Goal: Entertainment & Leisure: Browse casually

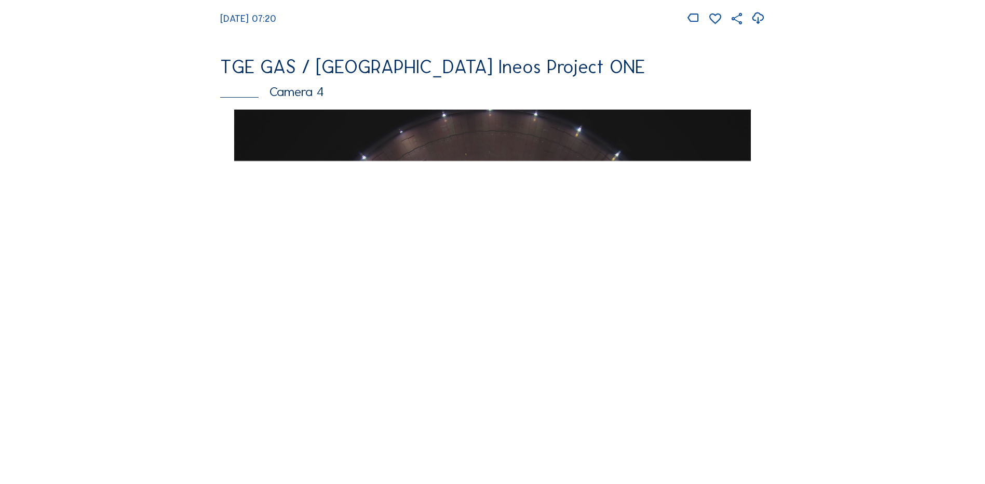
scroll to position [883, 0]
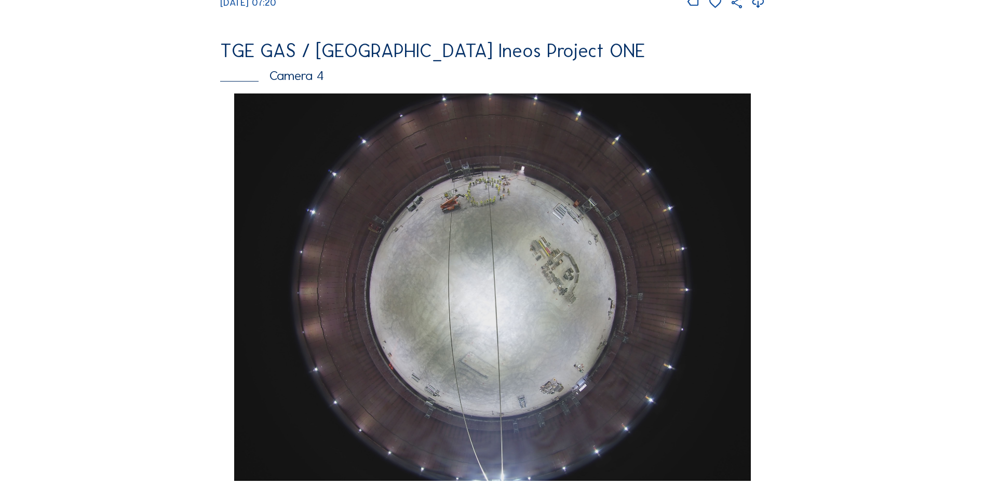
click at [483, 242] on img at bounding box center [492, 286] width 516 height 387
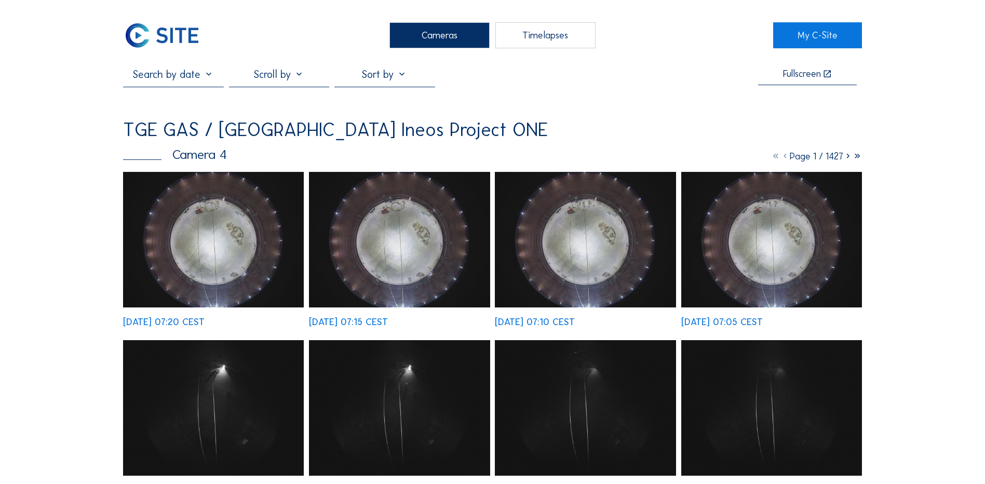
click at [240, 245] on img at bounding box center [213, 239] width 181 height 135
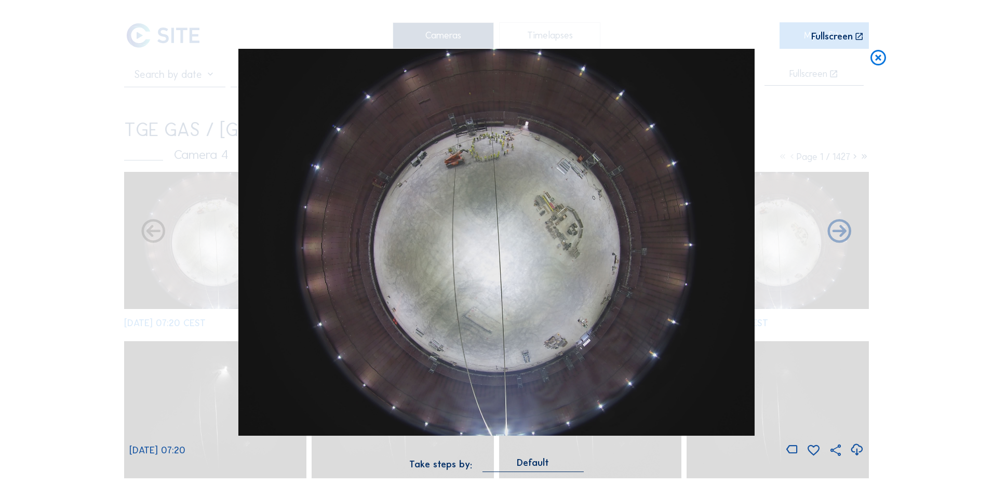
click at [858, 451] on icon at bounding box center [856, 449] width 14 height 17
click at [74, 259] on div "Scroll to travel through time | Press 'Alt' Button + Scroll to Zoom | Click and…" at bounding box center [496, 242] width 993 height 484
click at [876, 60] on icon at bounding box center [878, 58] width 19 height 19
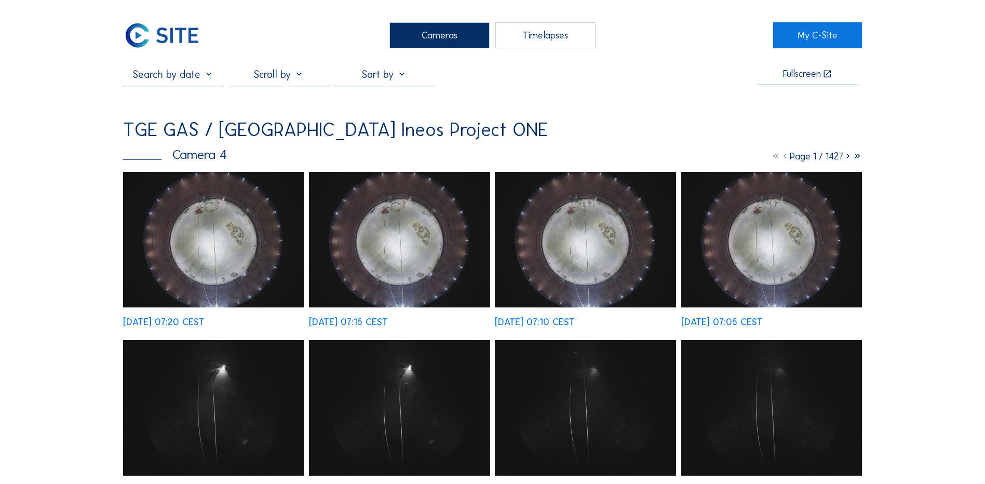
click at [444, 35] on div "Cameras" at bounding box center [439, 35] width 100 height 26
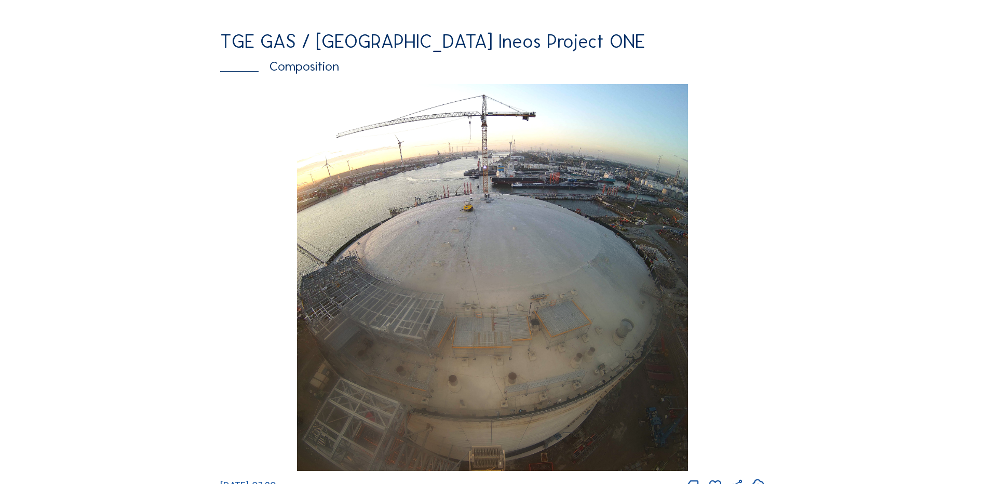
scroll to position [1402, 0]
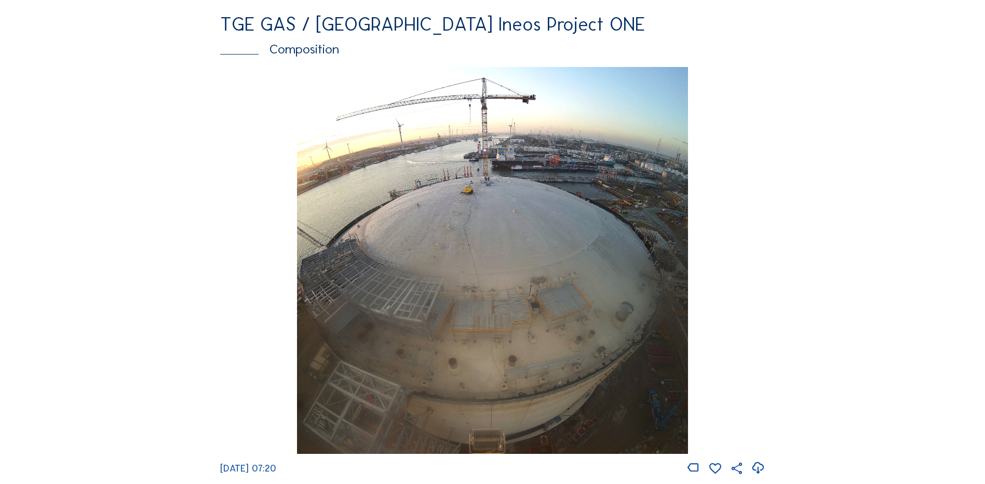
click at [494, 213] on img at bounding box center [492, 260] width 390 height 387
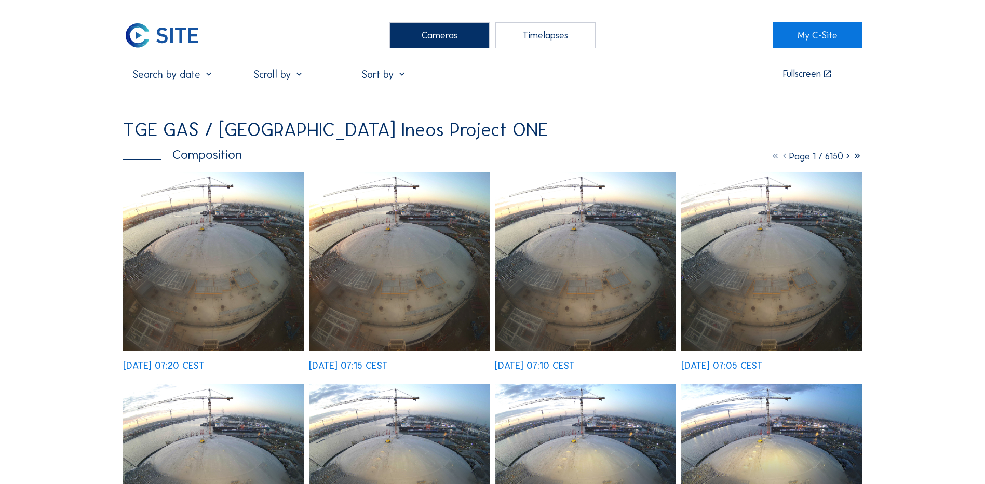
click at [209, 238] on img at bounding box center [213, 261] width 181 height 179
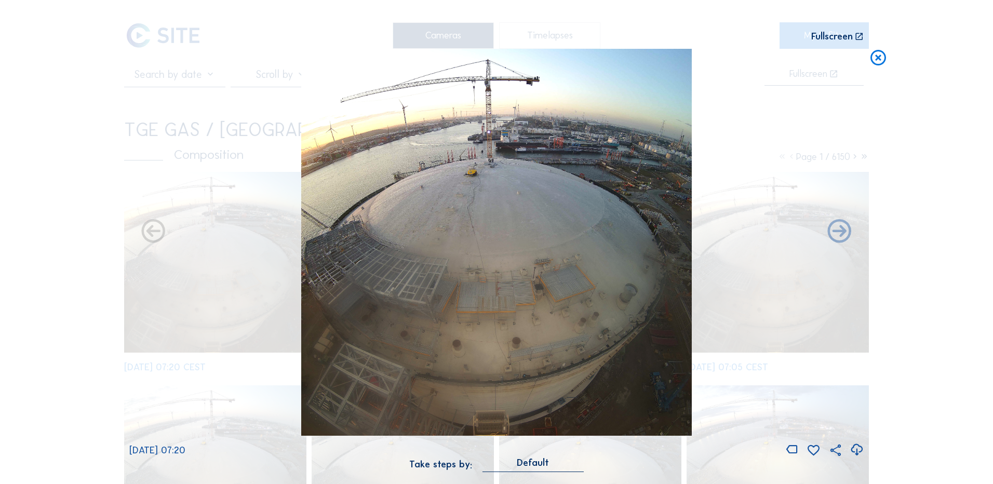
click at [858, 449] on icon at bounding box center [856, 449] width 14 height 17
click at [913, 168] on div "Scroll to travel through time | Press 'Alt' Button + Scroll to Zoom | Click and…" at bounding box center [496, 242] width 993 height 484
click at [878, 59] on icon at bounding box center [878, 58] width 19 height 19
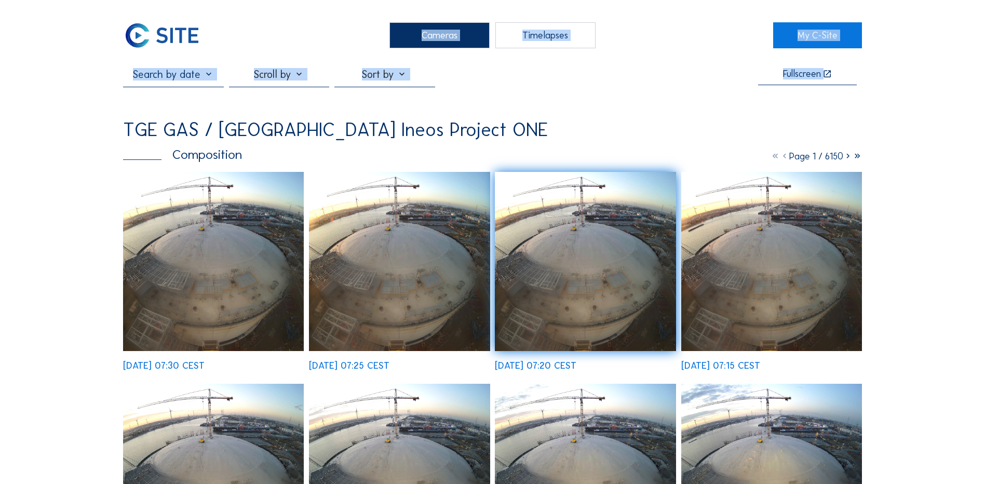
drag, startPoint x: 3, startPoint y: 45, endPoint x: 19, endPoint y: 139, distance: 95.3
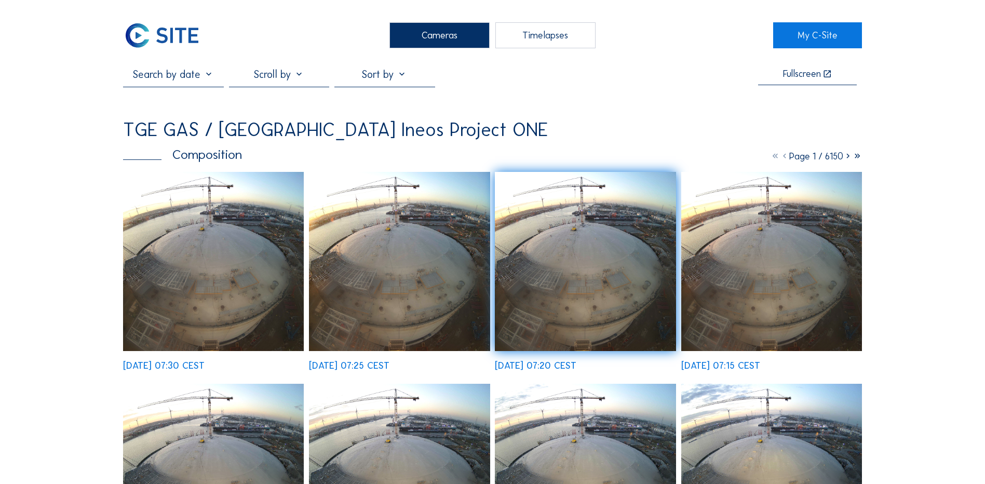
click at [432, 32] on div "Cameras" at bounding box center [439, 35] width 100 height 26
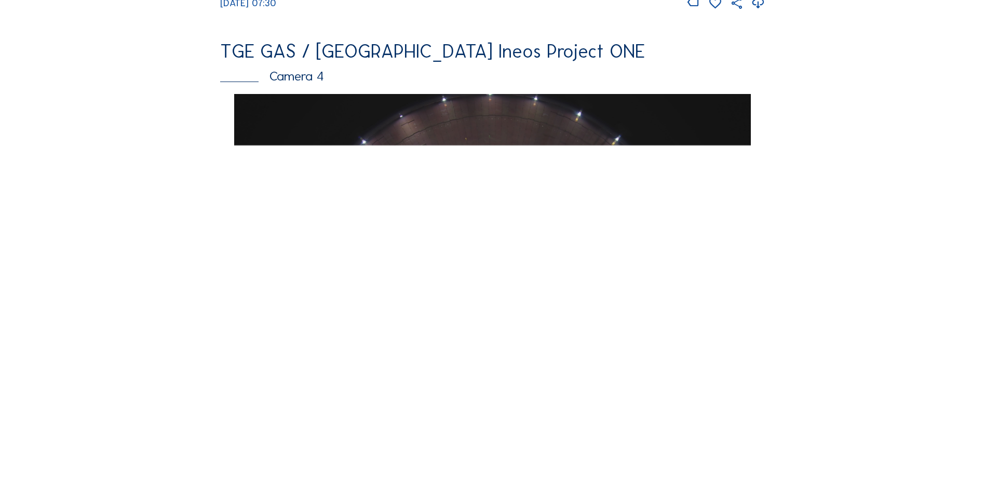
scroll to position [883, 0]
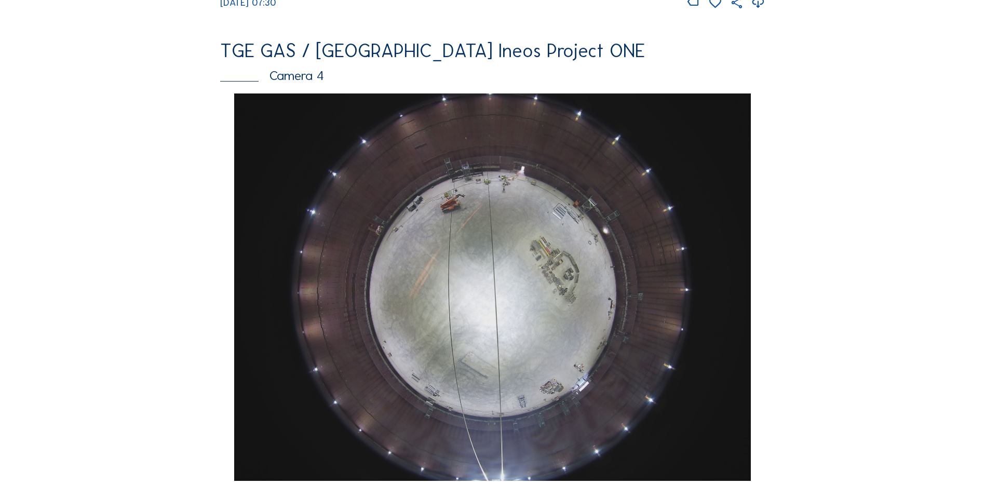
click at [517, 229] on img at bounding box center [492, 286] width 516 height 387
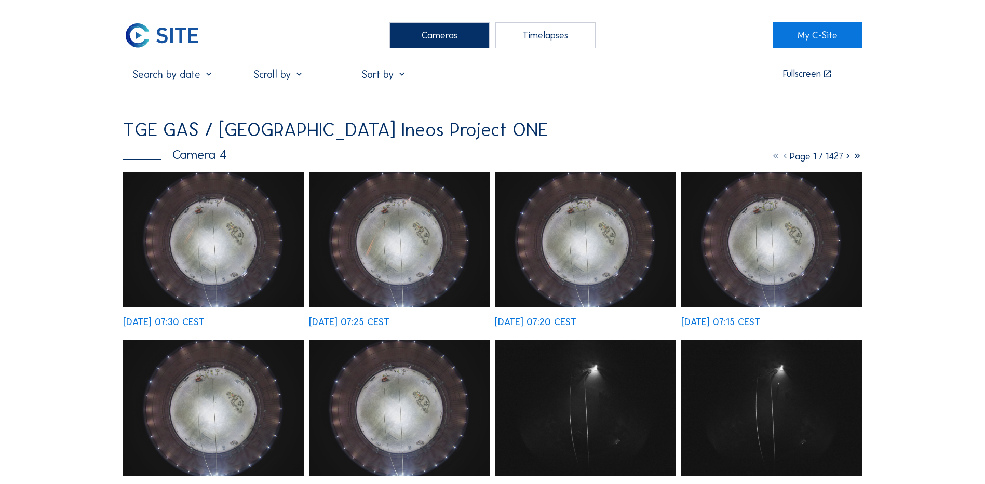
click at [216, 241] on img at bounding box center [213, 239] width 181 height 135
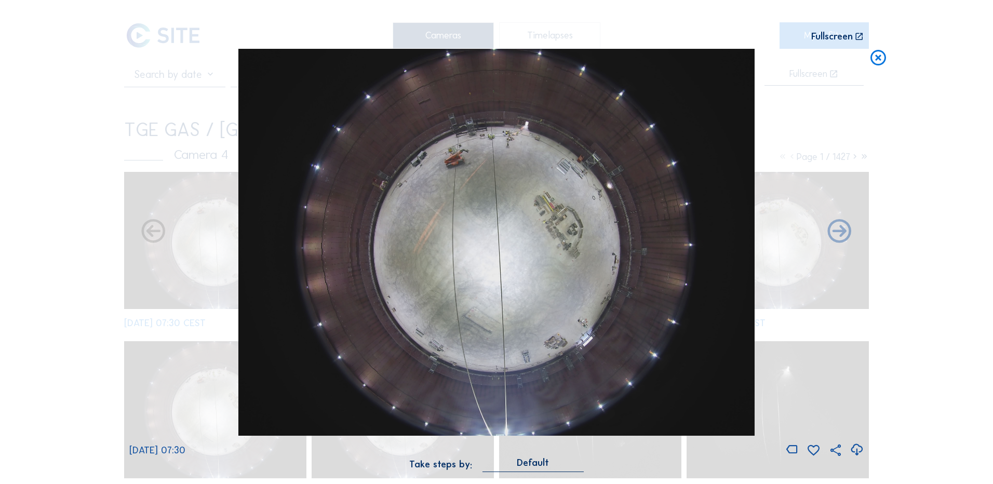
click at [857, 451] on icon at bounding box center [856, 449] width 14 height 17
click at [80, 150] on div "Scroll to travel through time | Press 'Alt' Button + Scroll to Zoom | Click and…" at bounding box center [496, 242] width 993 height 484
click at [878, 60] on icon at bounding box center [878, 58] width 19 height 19
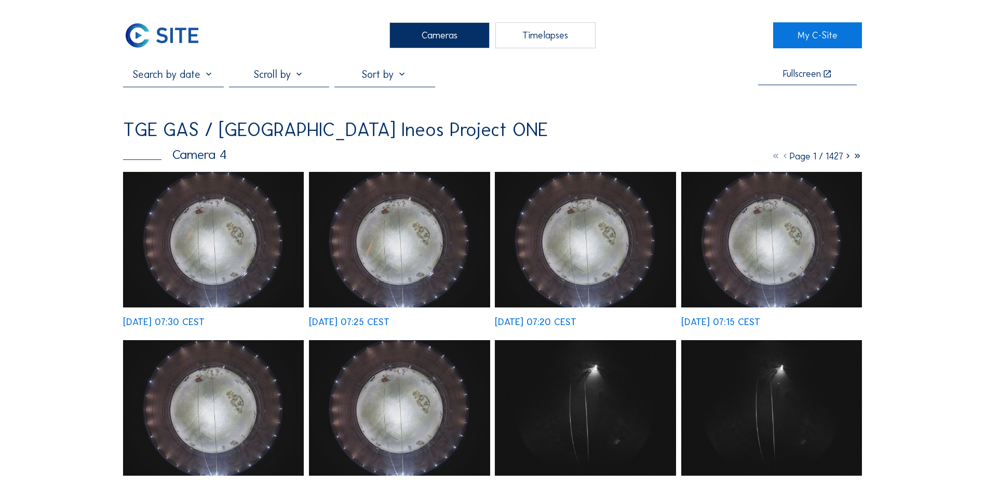
click at [449, 37] on div "Cameras" at bounding box center [439, 35] width 100 height 26
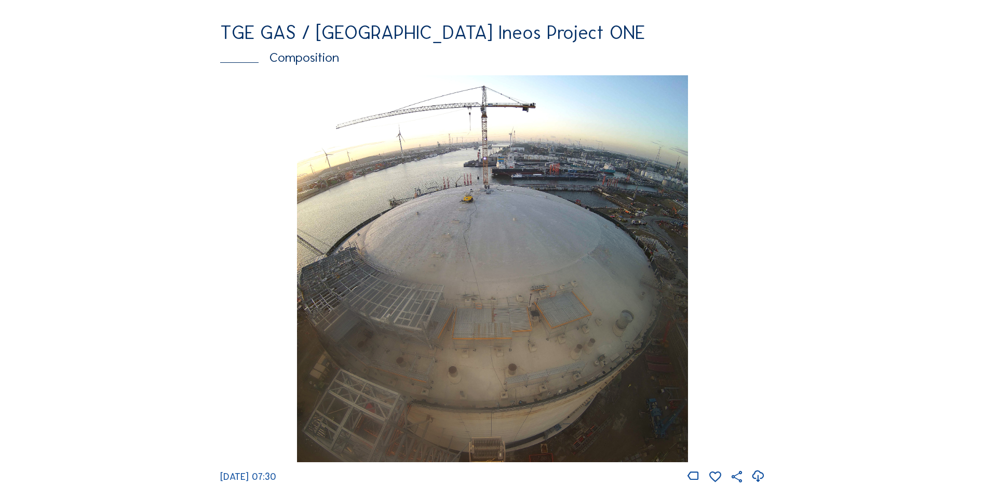
scroll to position [1402, 0]
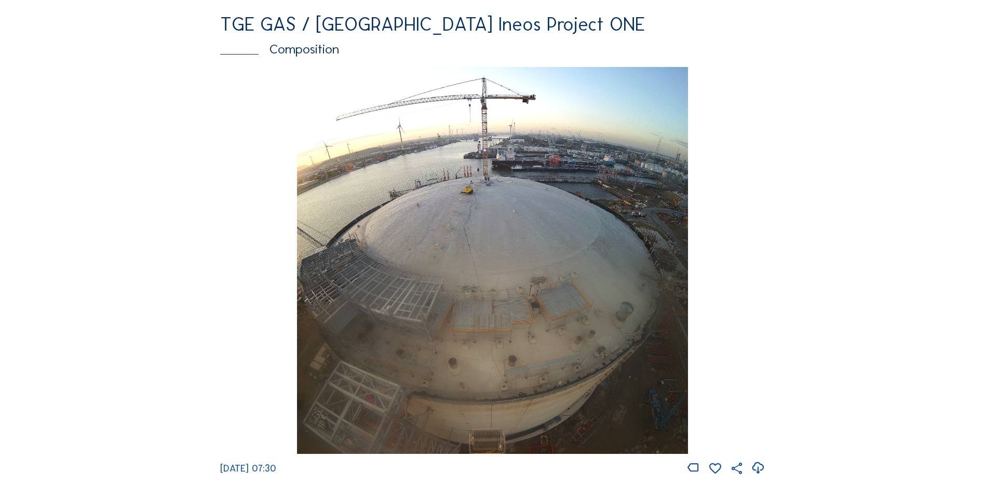
click at [401, 259] on img at bounding box center [492, 260] width 390 height 387
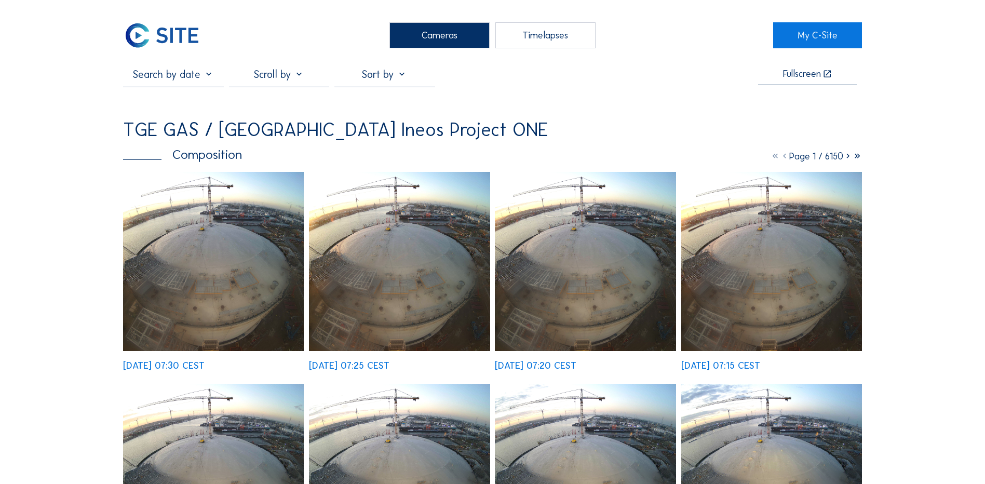
click at [205, 253] on img at bounding box center [213, 261] width 181 height 179
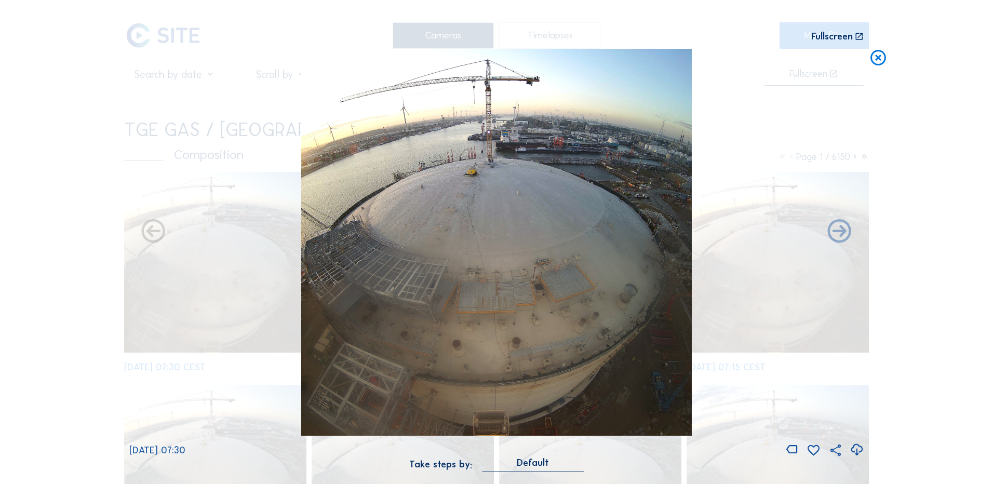
click at [855, 451] on icon at bounding box center [856, 449] width 14 height 17
click at [915, 242] on div "Scroll to travel through time | Press 'Alt' Button + Scroll to Zoom | Click and…" at bounding box center [496, 242] width 993 height 484
click at [881, 55] on icon at bounding box center [878, 58] width 19 height 19
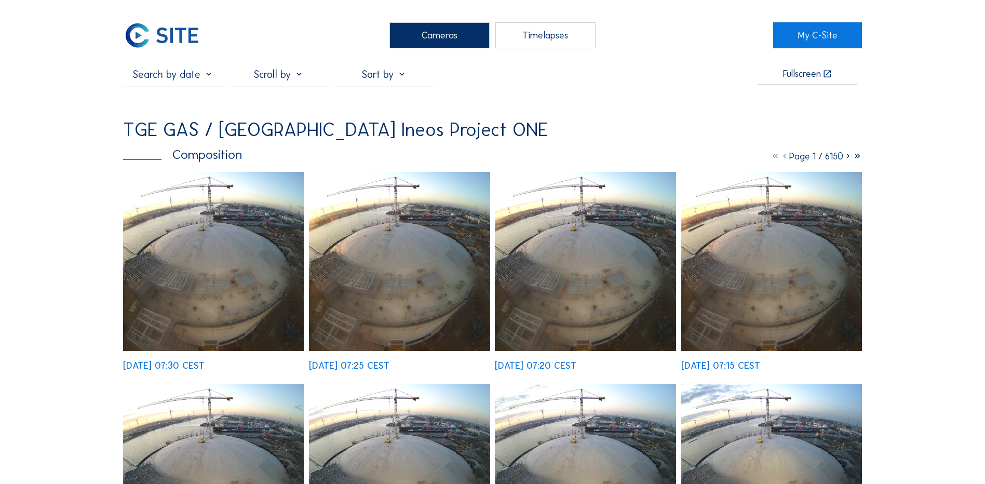
click at [419, 47] on div "Cameras" at bounding box center [439, 35] width 100 height 26
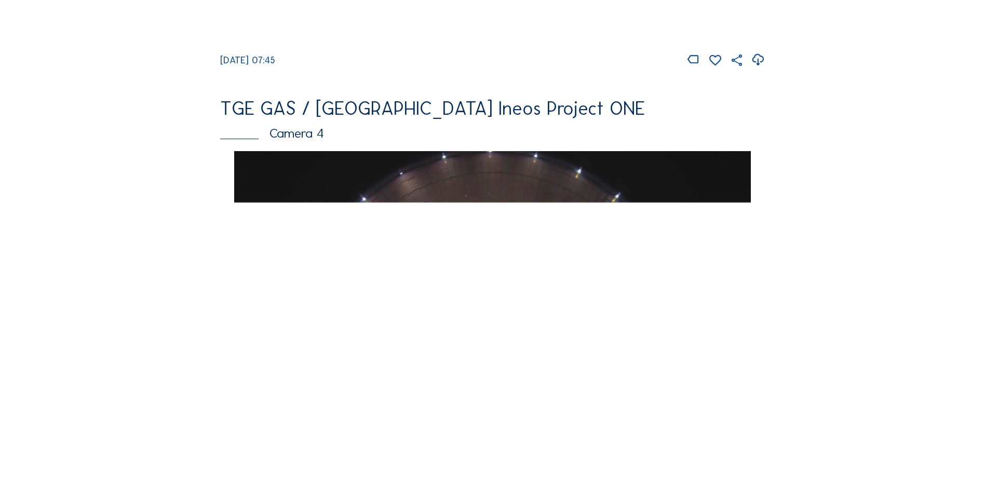
scroll to position [883, 0]
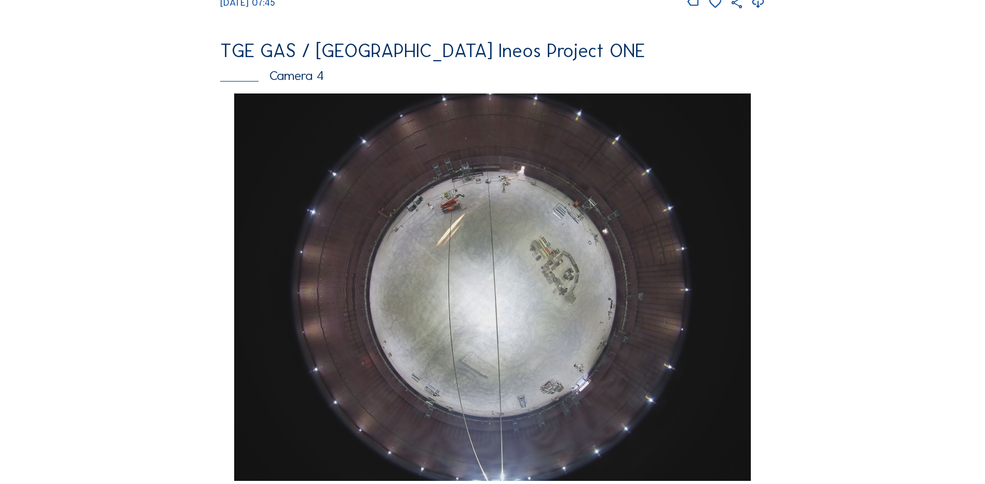
click at [541, 294] on img at bounding box center [492, 286] width 516 height 387
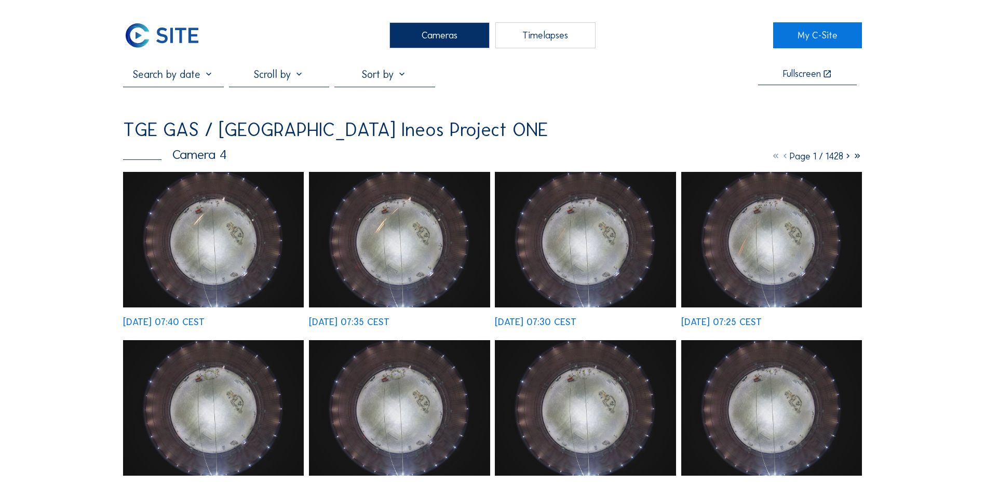
click at [212, 228] on img at bounding box center [213, 239] width 181 height 135
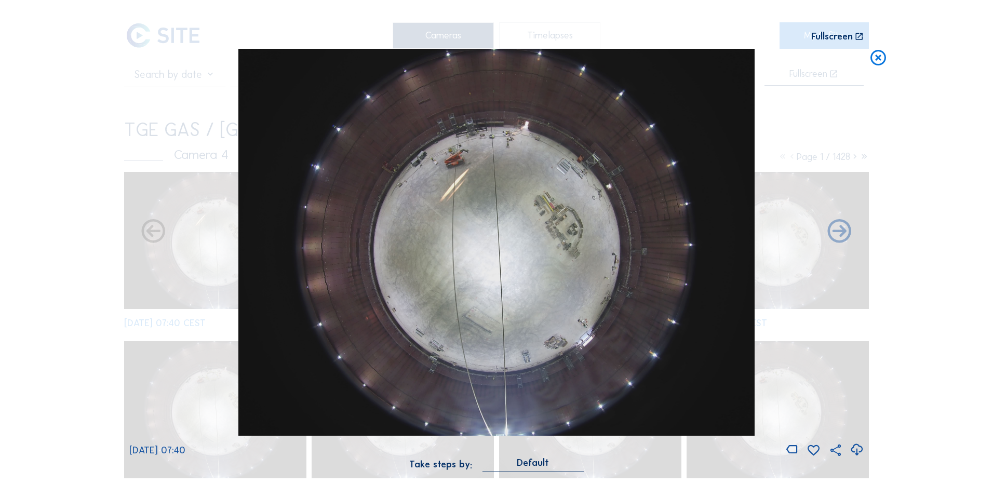
click at [856, 449] on icon at bounding box center [856, 449] width 14 height 17
drag, startPoint x: 90, startPoint y: 208, endPoint x: 357, endPoint y: 181, distance: 267.6
click at [90, 208] on div "Scroll to travel through time | Press 'Alt' Button + Scroll to Zoom | Click and…" at bounding box center [496, 242] width 993 height 484
click at [877, 57] on icon at bounding box center [878, 58] width 19 height 19
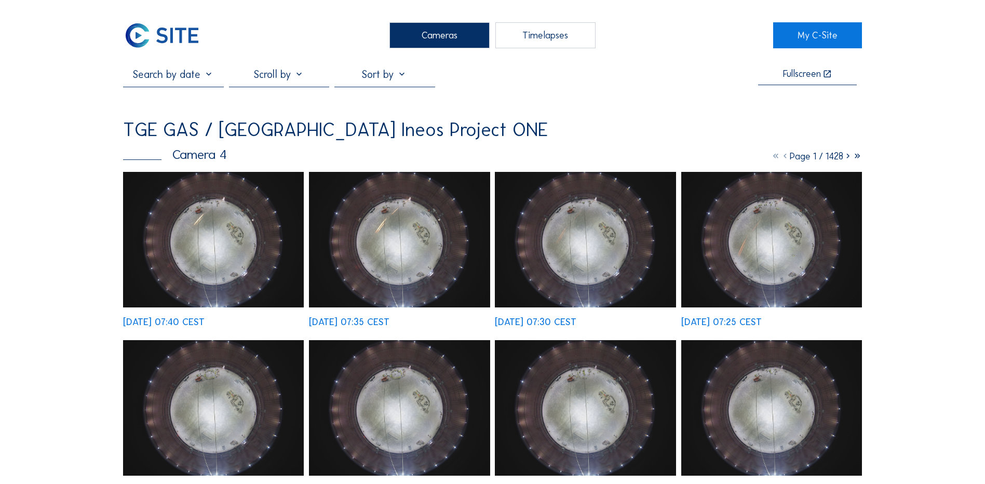
click at [417, 41] on div "Cameras" at bounding box center [439, 35] width 100 height 26
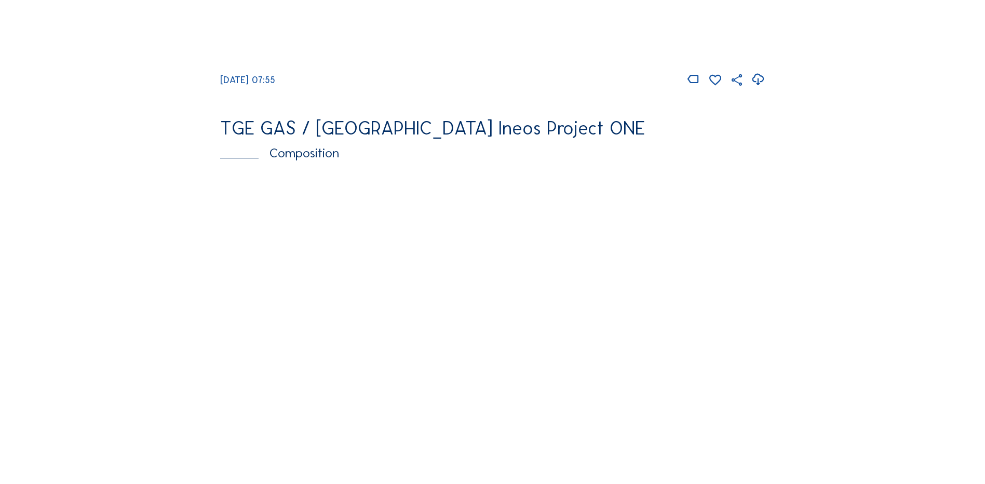
scroll to position [1506, 0]
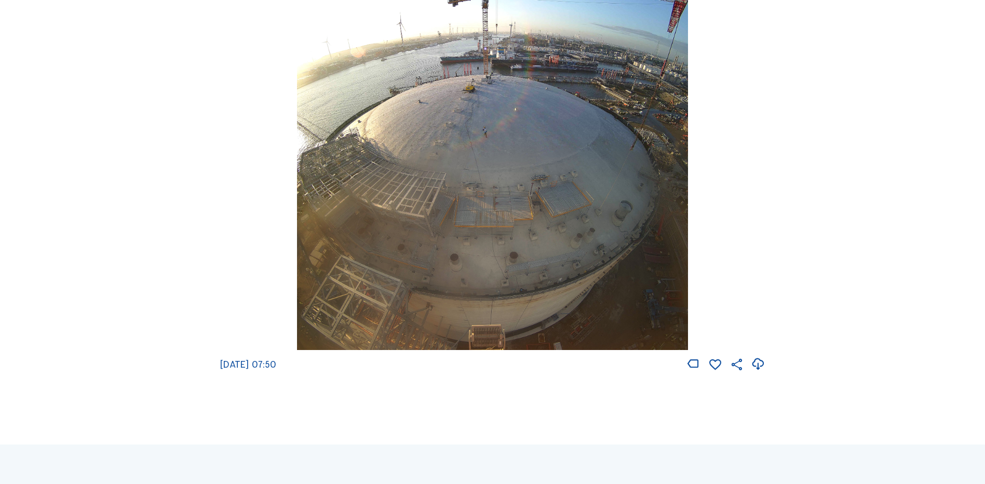
click at [462, 199] on img at bounding box center [492, 156] width 390 height 387
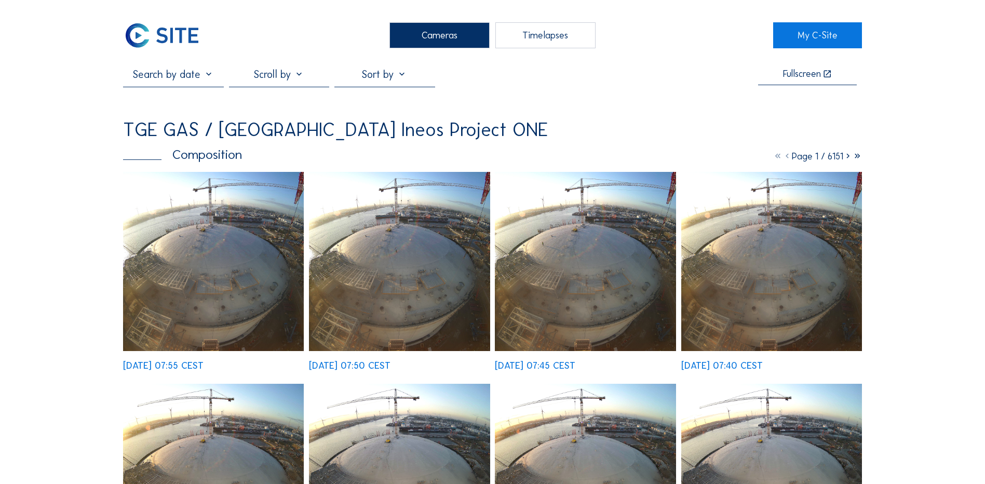
click at [211, 216] on img at bounding box center [213, 261] width 181 height 179
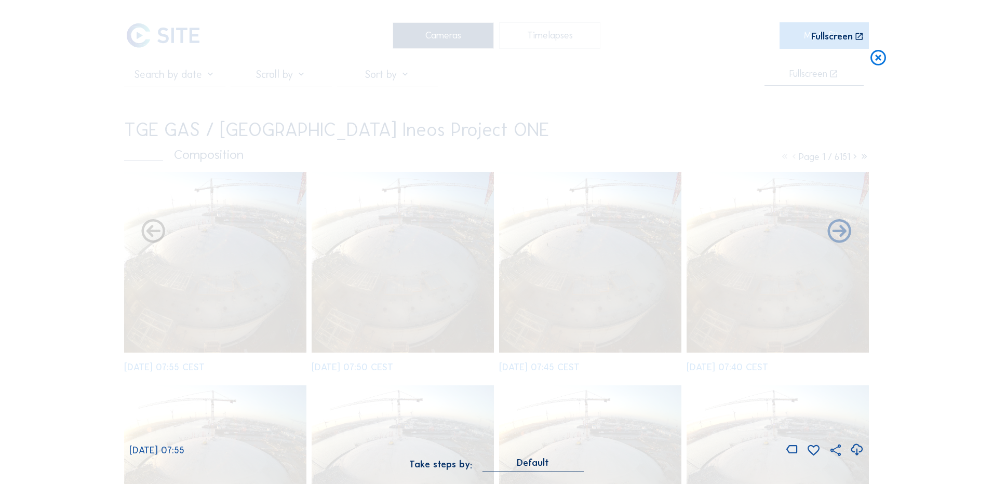
click at [859, 451] on icon at bounding box center [856, 449] width 14 height 17
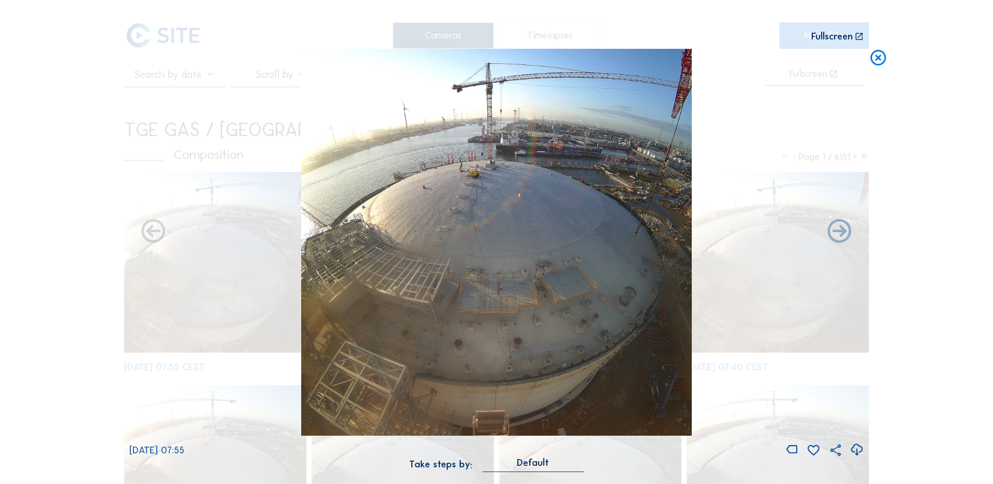
drag, startPoint x: 874, startPoint y: 62, endPoint x: 865, endPoint y: 62, distance: 8.3
click at [874, 62] on icon at bounding box center [878, 58] width 19 height 19
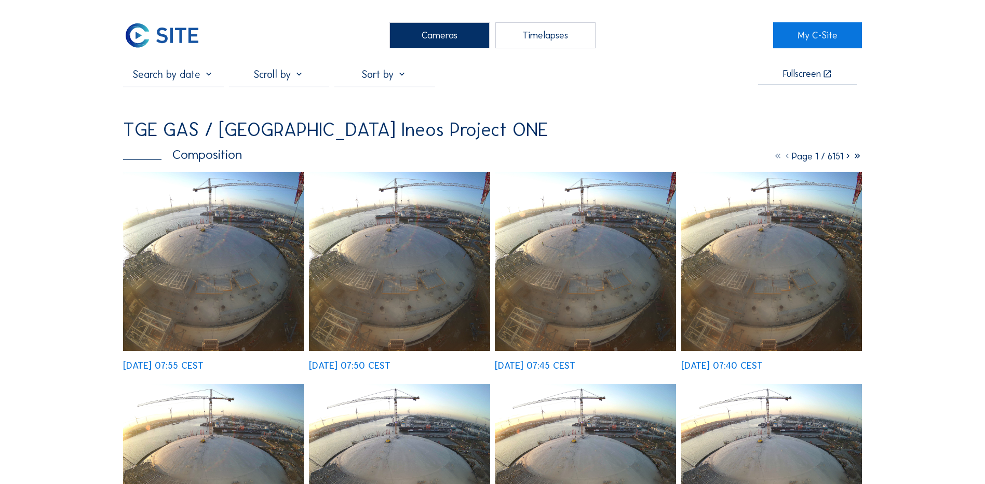
click at [433, 34] on div "Cameras" at bounding box center [439, 35] width 100 height 26
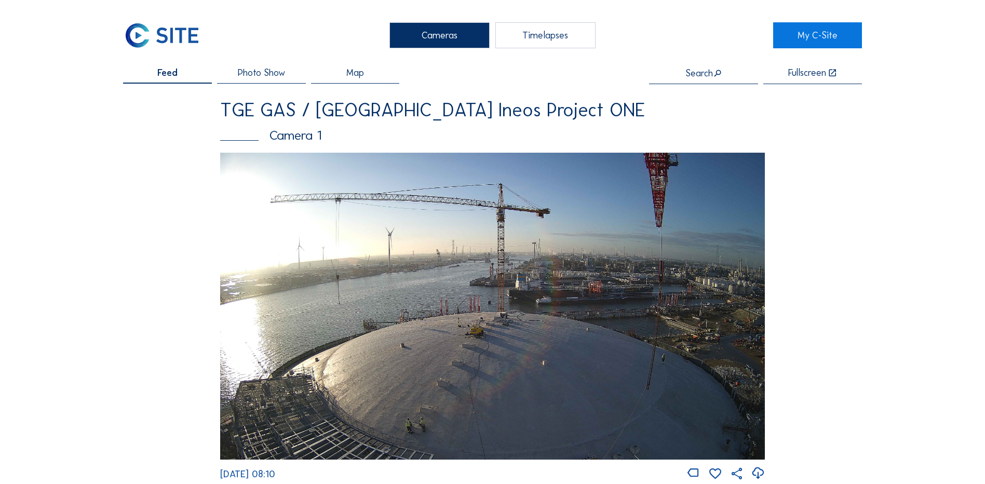
click at [448, 29] on div "Cameras" at bounding box center [439, 35] width 100 height 26
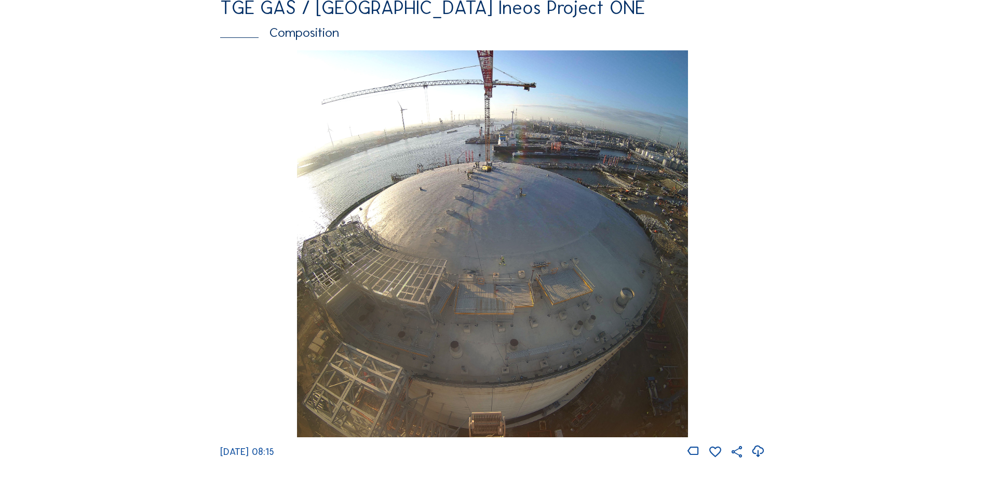
scroll to position [1454, 0]
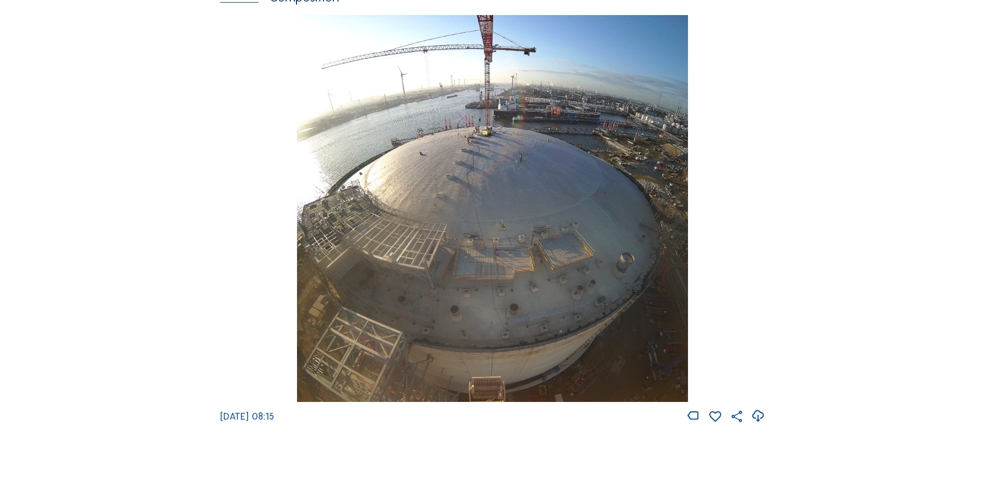
click at [463, 227] on img at bounding box center [492, 208] width 390 height 387
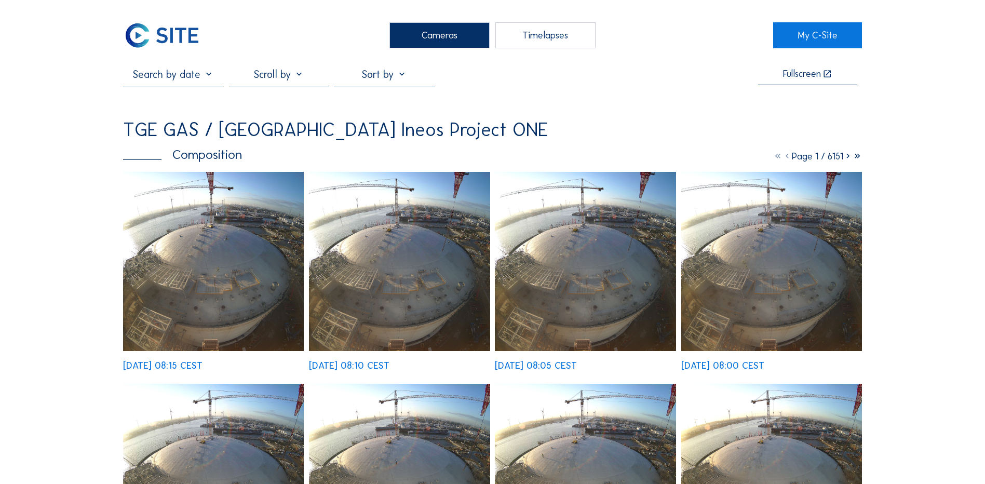
click at [233, 213] on img at bounding box center [213, 261] width 181 height 179
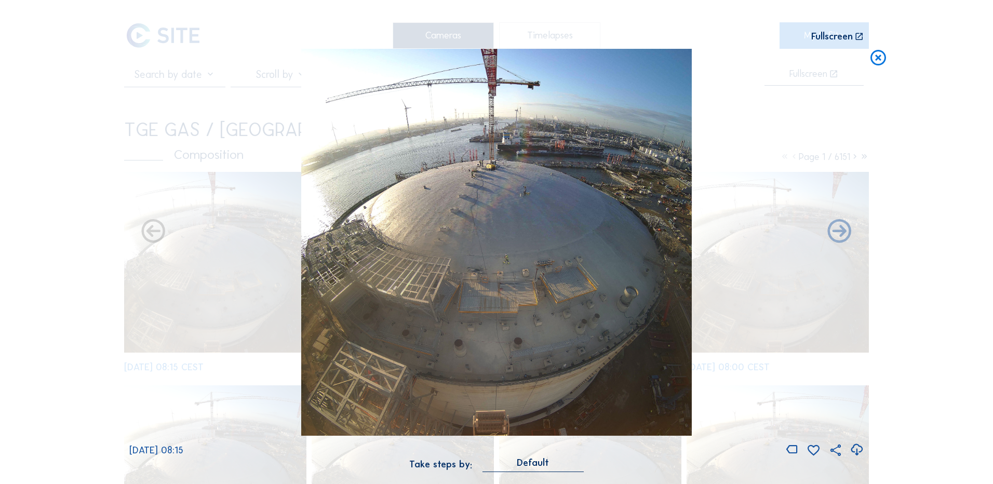
click at [855, 449] on icon at bounding box center [856, 449] width 14 height 17
click at [105, 194] on div "Scroll to travel through time | Press 'Alt' Button + Scroll to Zoom | Click and…" at bounding box center [496, 242] width 993 height 484
click at [878, 59] on icon at bounding box center [878, 58] width 19 height 19
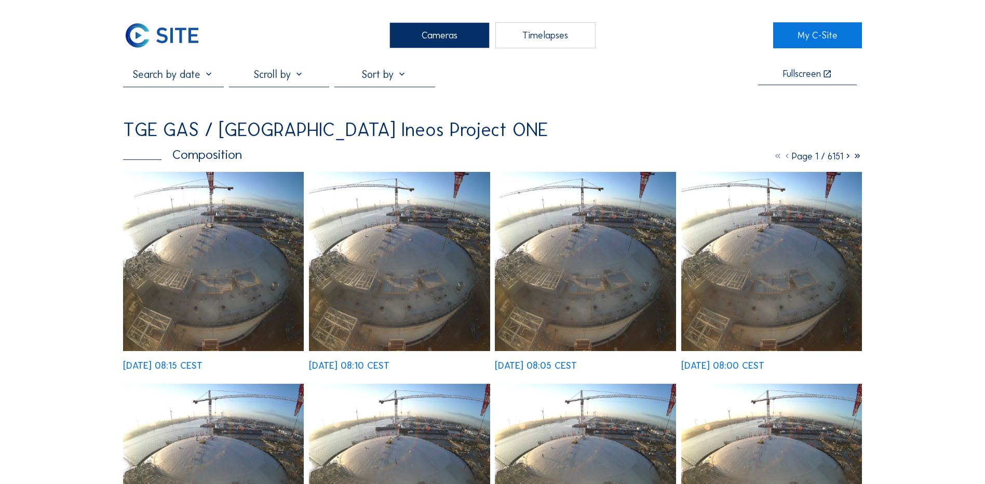
click at [432, 33] on div "Cameras" at bounding box center [439, 35] width 100 height 26
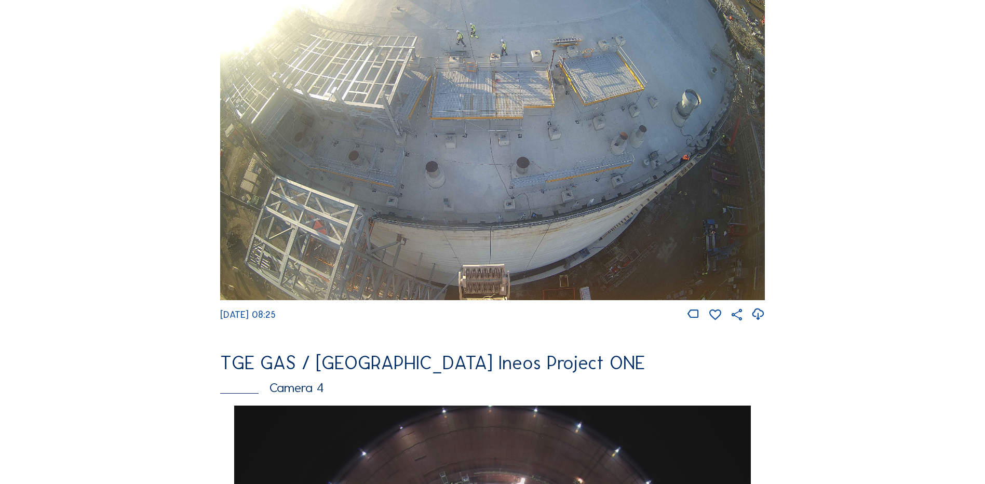
scroll to position [571, 0]
click at [533, 93] on img at bounding box center [492, 146] width 545 height 306
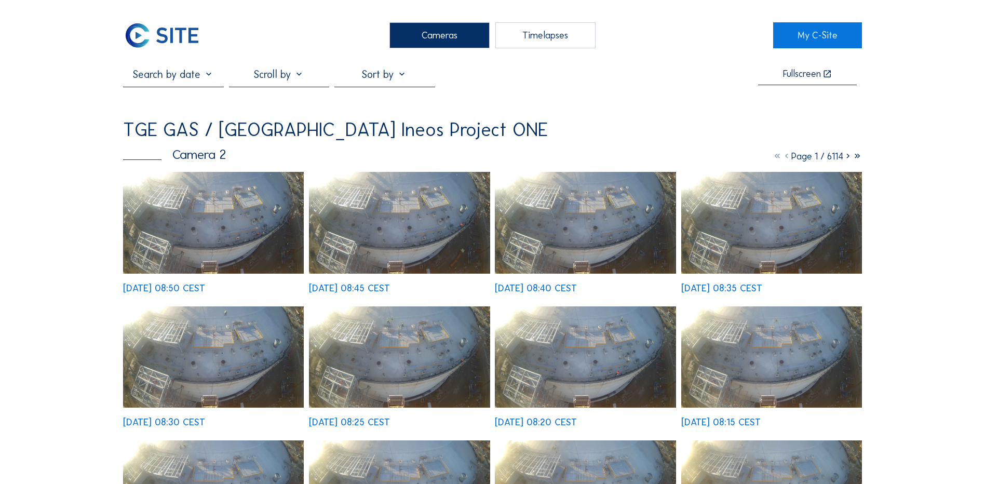
click at [215, 229] on img at bounding box center [213, 223] width 181 height 102
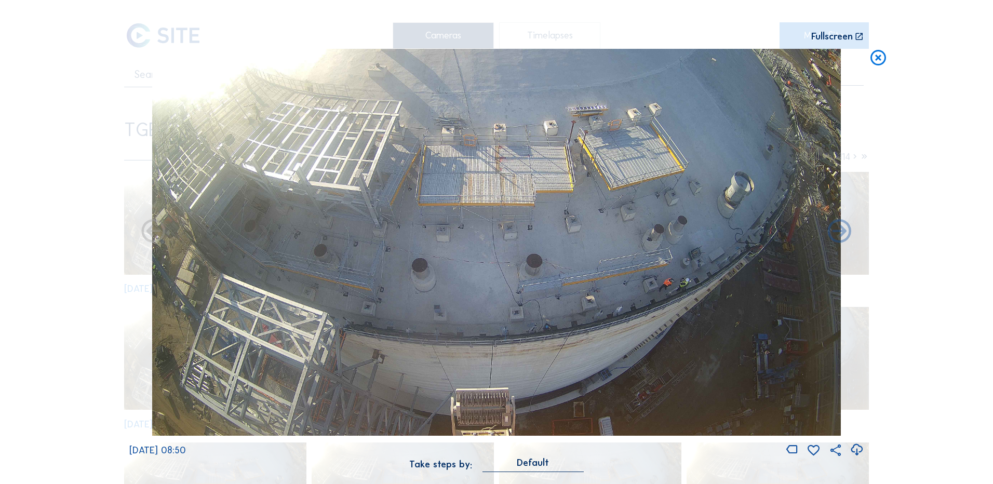
click at [884, 56] on icon at bounding box center [878, 58] width 19 height 19
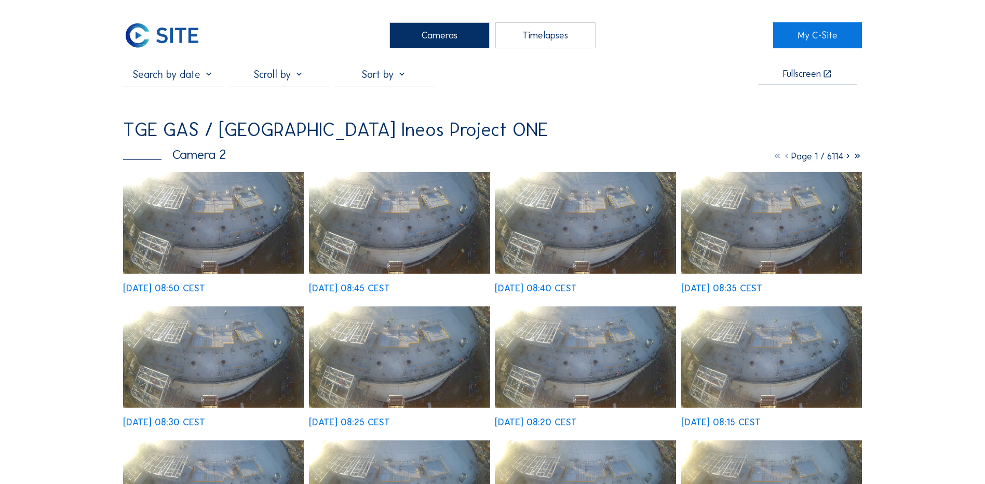
click at [435, 44] on div "Cameras" at bounding box center [439, 35] width 100 height 26
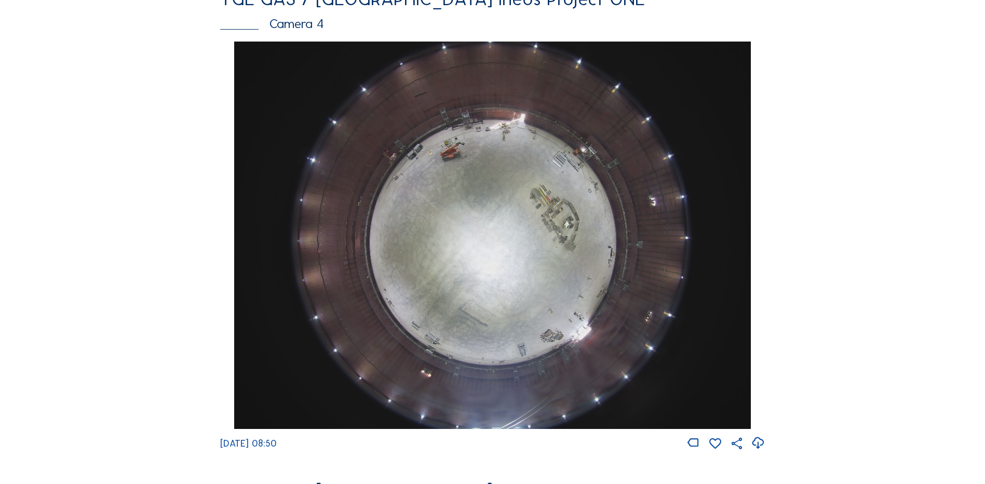
scroll to position [914, 0]
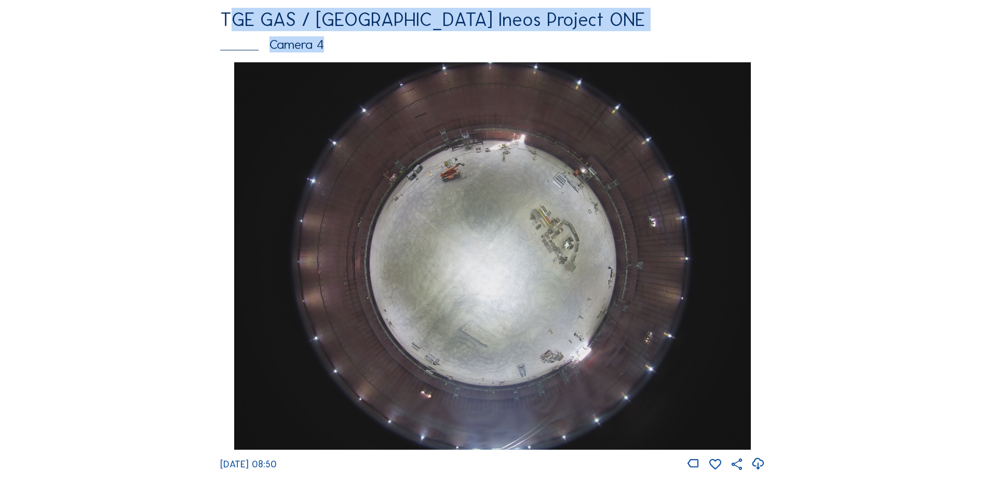
drag, startPoint x: 175, startPoint y: 24, endPoint x: 538, endPoint y: 48, distance: 363.7
click at [538, 48] on div "Feed Photo Show Map Search Fullscreen TGE GAS / Antwerpen Ineos Project ONE Cam…" at bounding box center [492, 59] width 739 height 1810
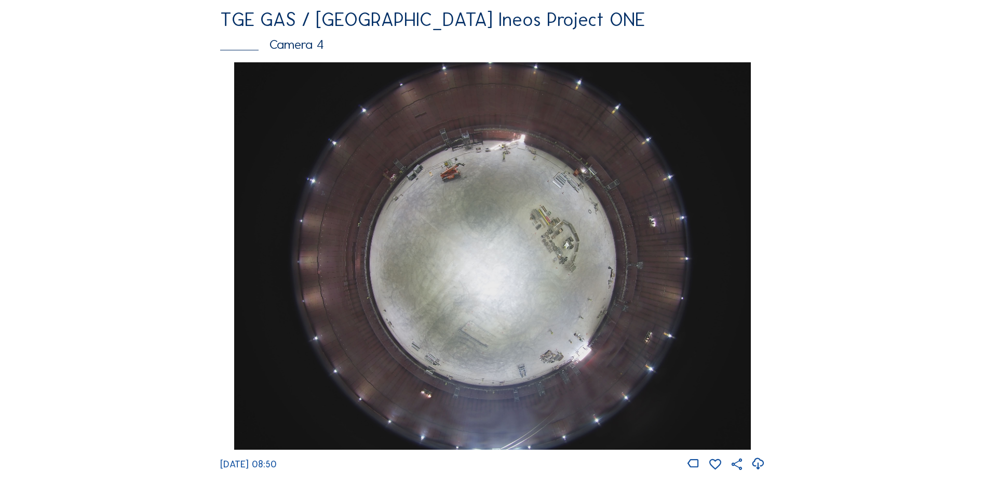
click at [933, 106] on div "Cameras Timelapses My C-Site Feed Photo Show Map Search Fullscreen TGE GAS / An…" at bounding box center [492, 252] width 985 height 2333
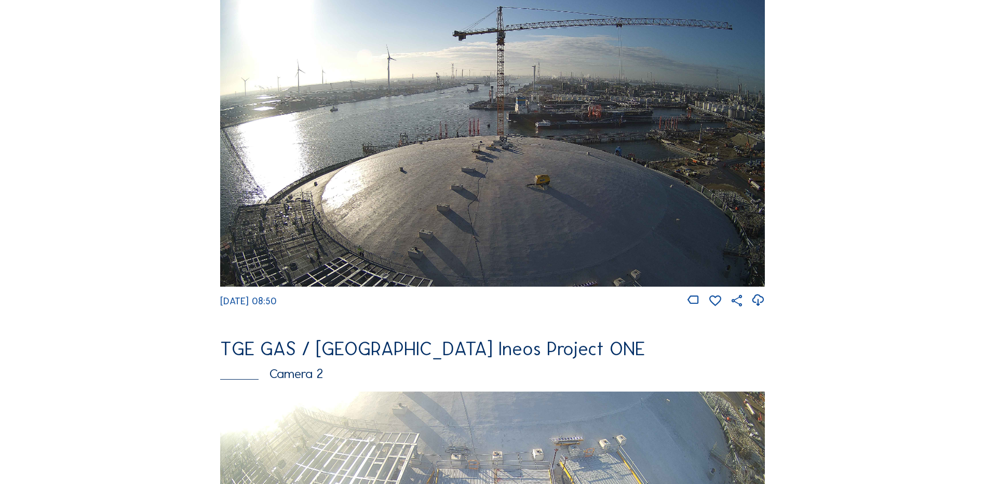
scroll to position [187, 0]
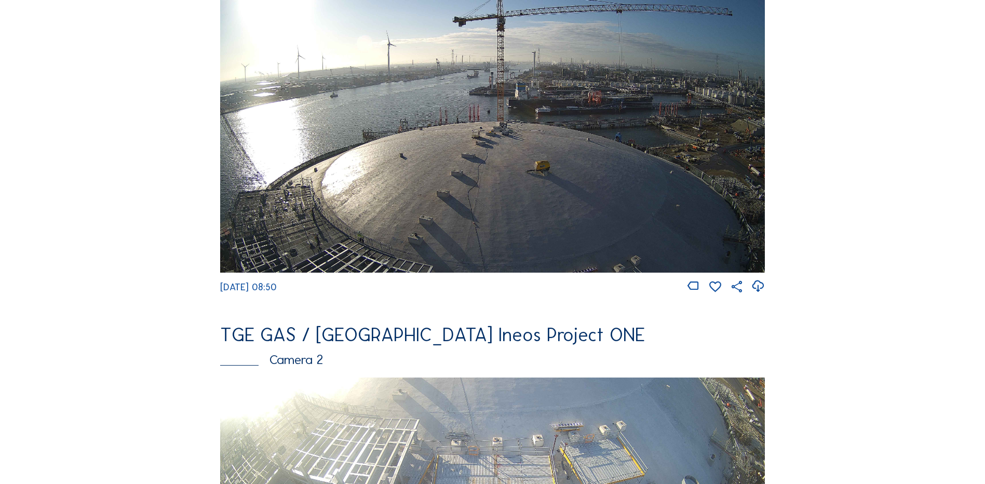
click at [360, 192] on img at bounding box center [492, 119] width 545 height 306
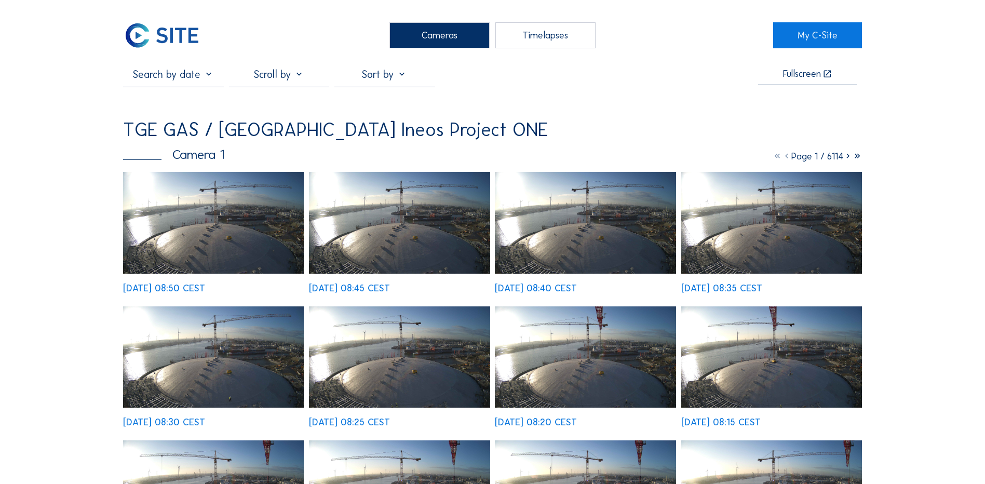
click at [239, 227] on img at bounding box center [213, 223] width 181 height 102
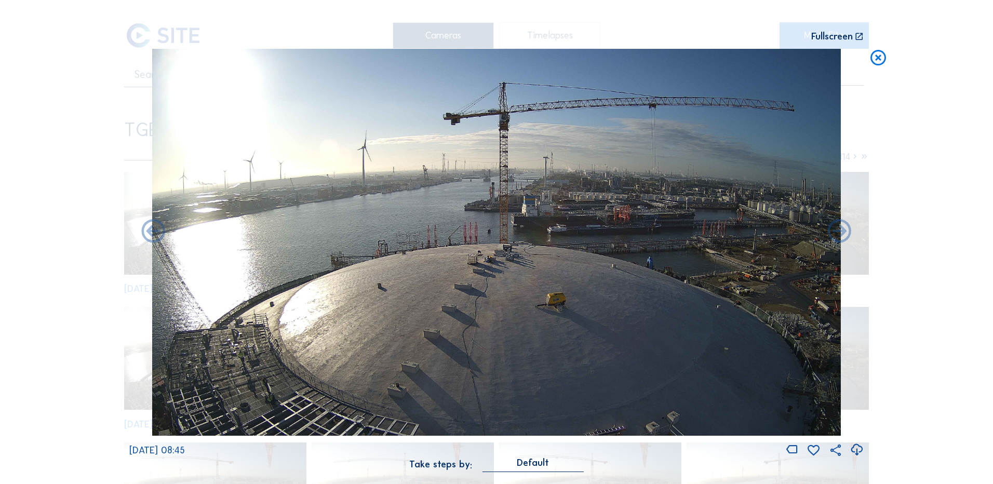
click at [857, 451] on icon at bounding box center [856, 449] width 14 height 17
click at [73, 250] on div "Scroll to travel through time | Press 'Alt' Button + Scroll to Zoom | Click and…" at bounding box center [496, 242] width 993 height 484
click at [876, 58] on icon at bounding box center [878, 58] width 19 height 19
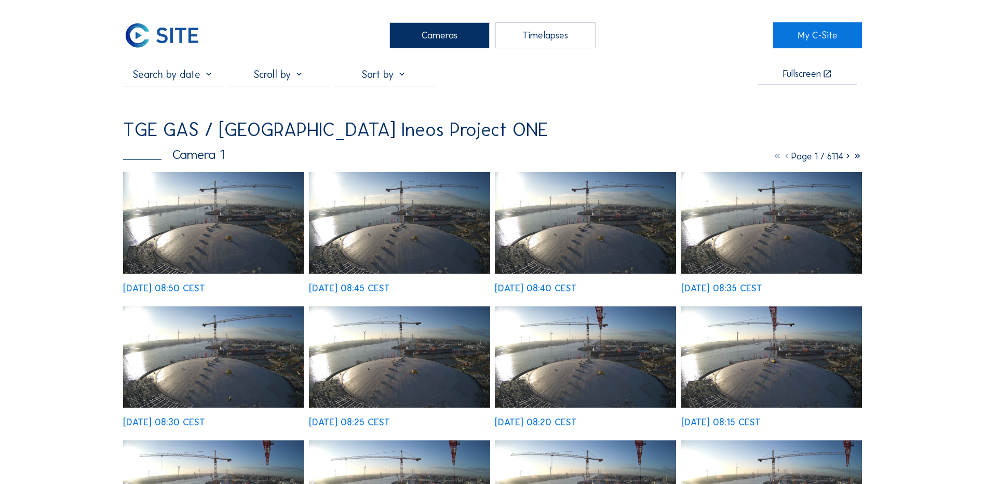
click at [427, 34] on div "Cameras" at bounding box center [439, 35] width 100 height 26
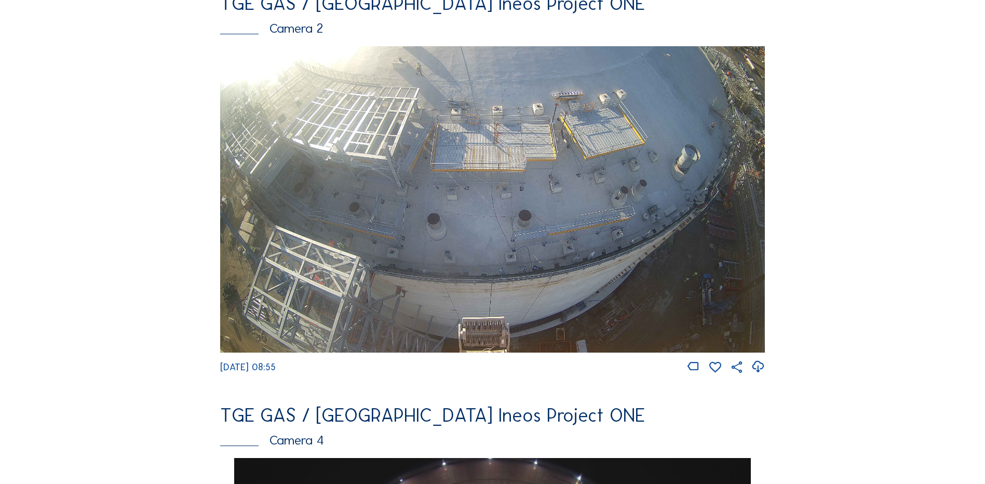
scroll to position [508, 0]
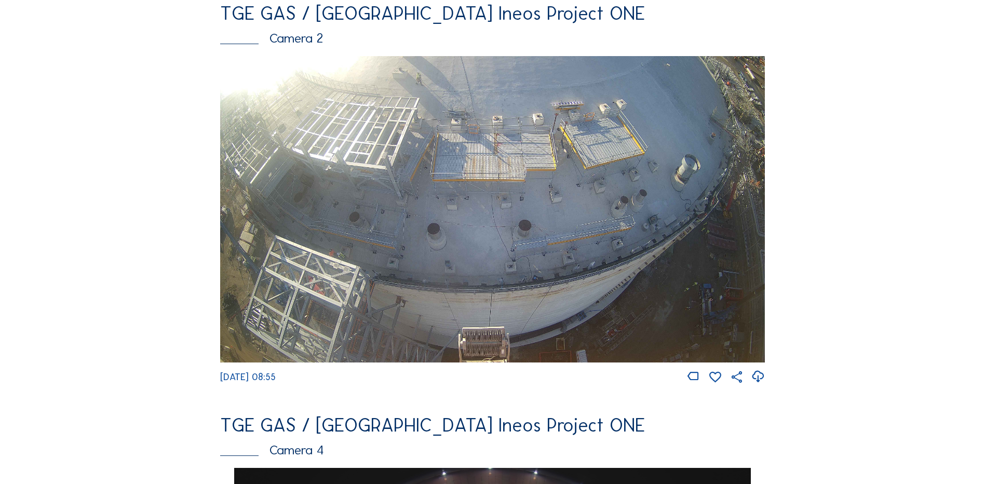
click at [330, 158] on img at bounding box center [492, 209] width 545 height 306
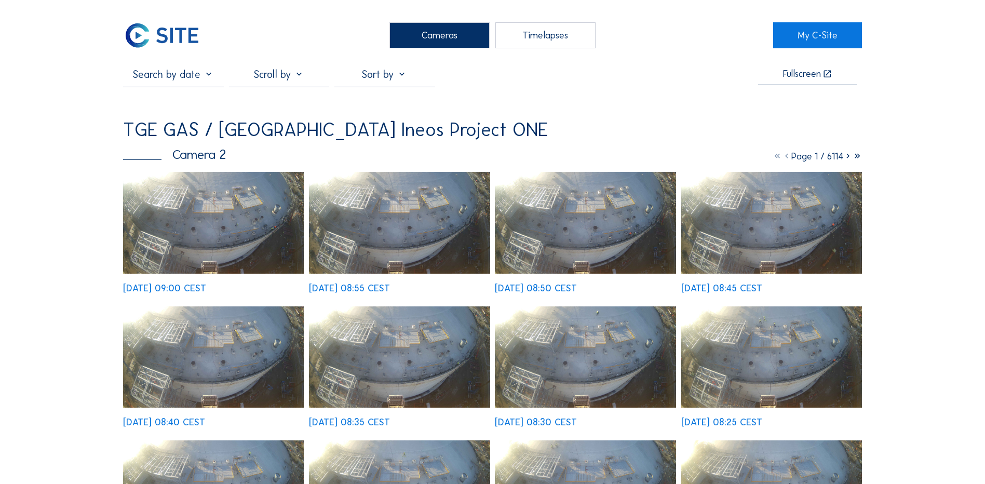
click at [185, 221] on img at bounding box center [213, 223] width 181 height 102
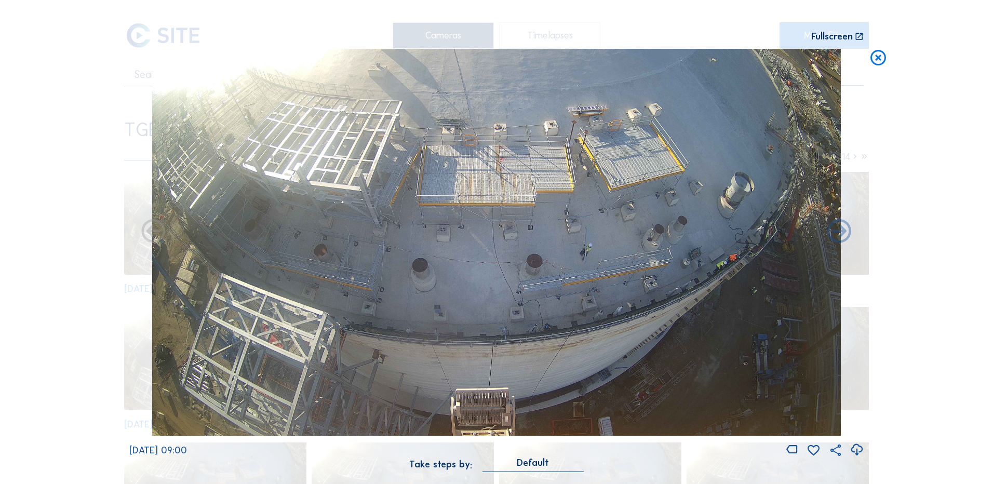
click at [854, 449] on icon at bounding box center [856, 449] width 14 height 17
click at [38, 282] on div "Scroll to travel through time | Press 'Alt' Button + Scroll to Zoom | Click and…" at bounding box center [496, 242] width 993 height 484
click at [887, 57] on icon at bounding box center [878, 58] width 19 height 19
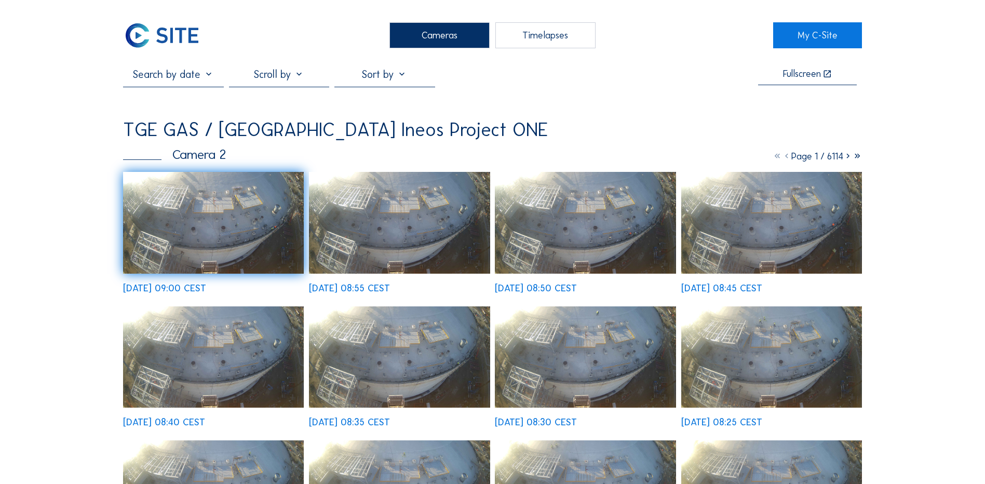
click at [440, 31] on div "Cameras" at bounding box center [439, 35] width 100 height 26
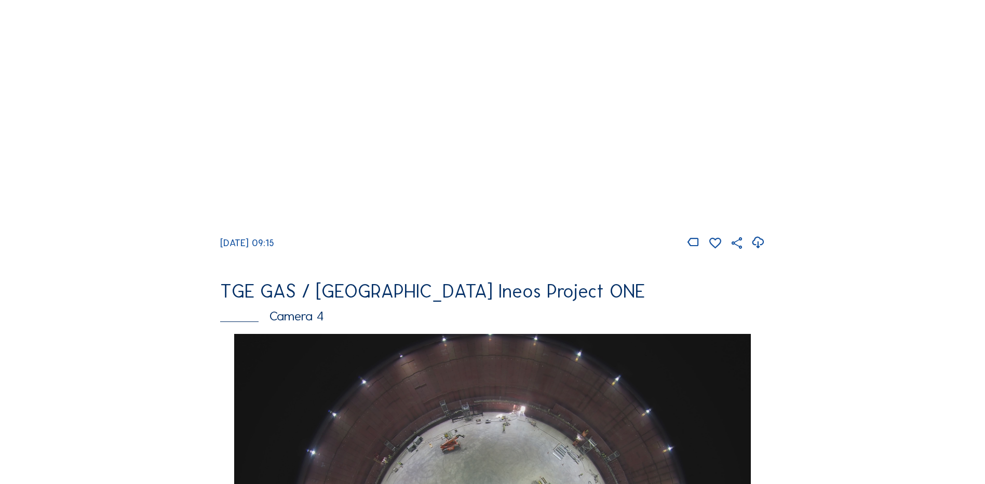
scroll to position [883, 0]
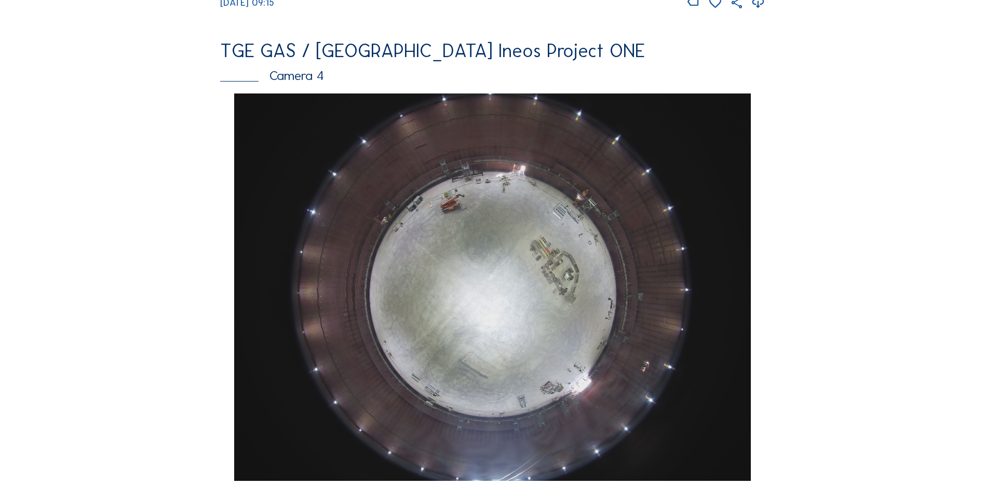
click at [479, 287] on img at bounding box center [492, 286] width 516 height 387
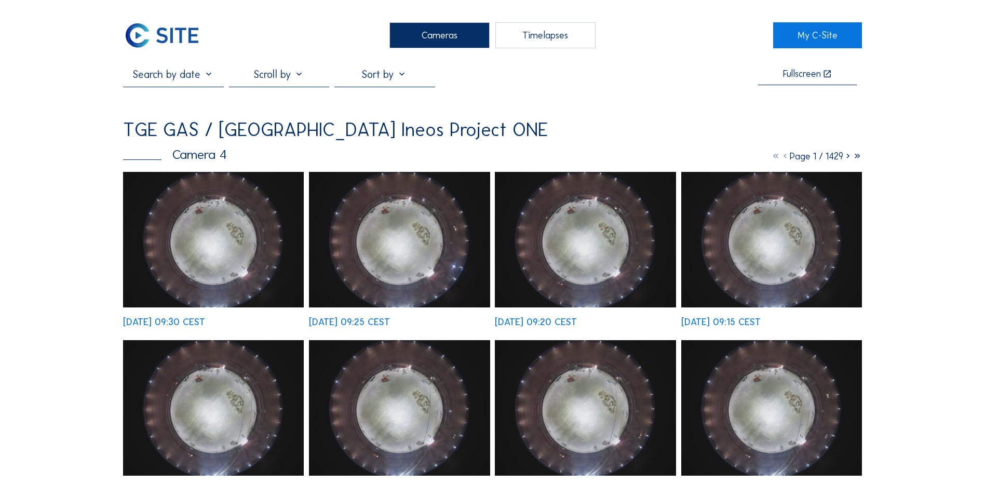
click at [222, 237] on img at bounding box center [213, 239] width 181 height 135
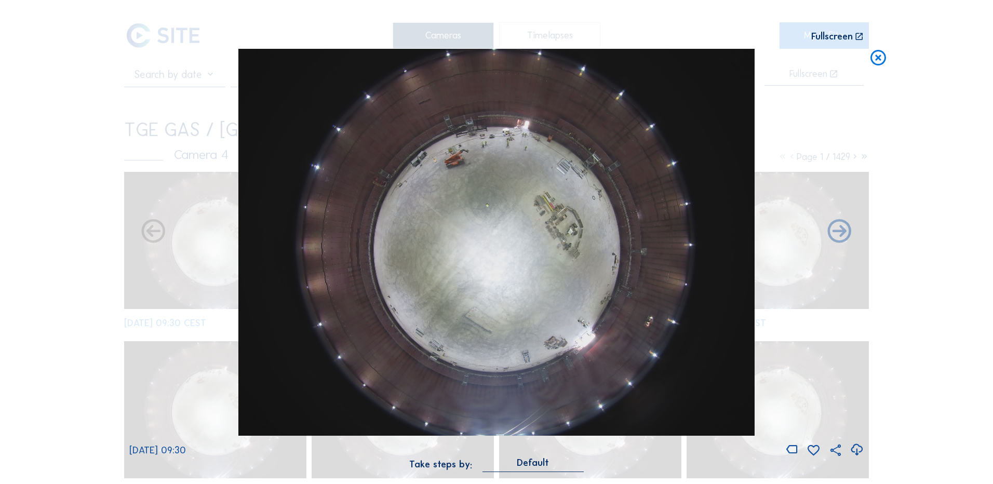
click at [880, 56] on icon at bounding box center [878, 58] width 19 height 19
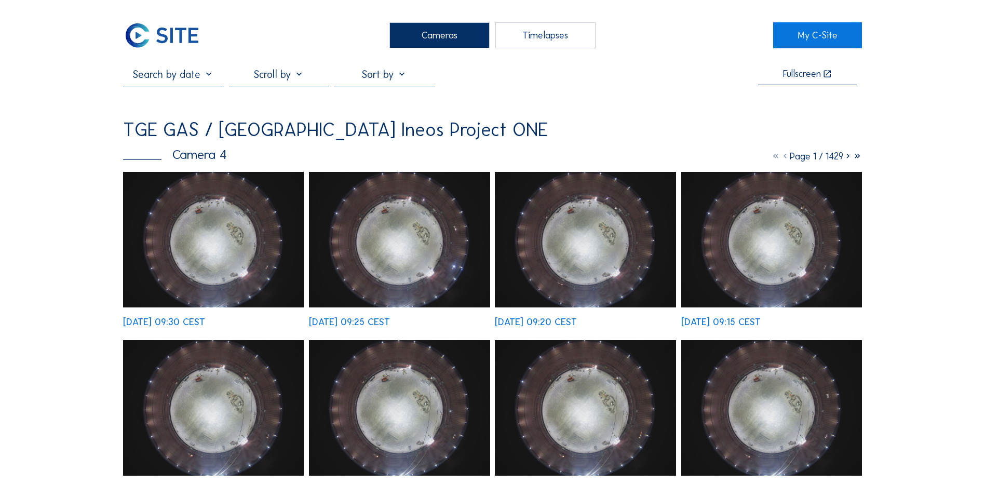
click at [436, 38] on div "Cameras" at bounding box center [439, 35] width 100 height 26
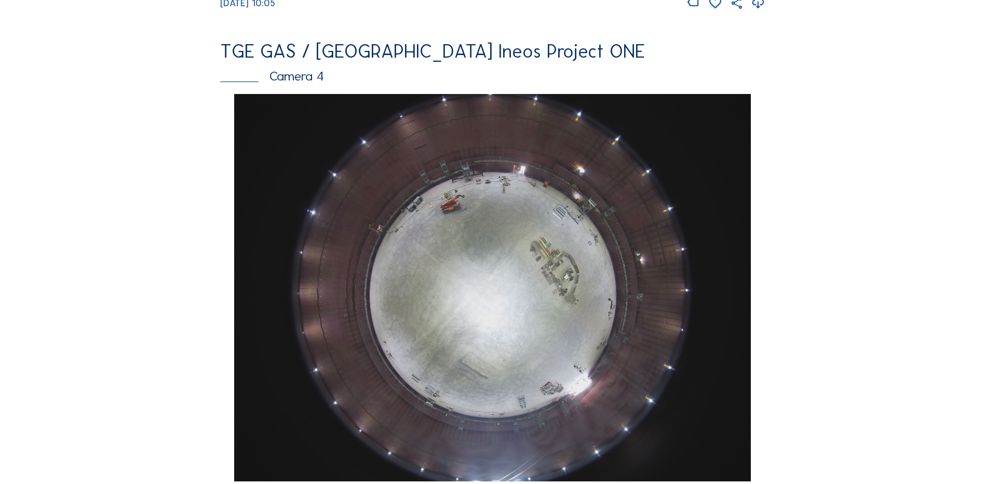
scroll to position [883, 0]
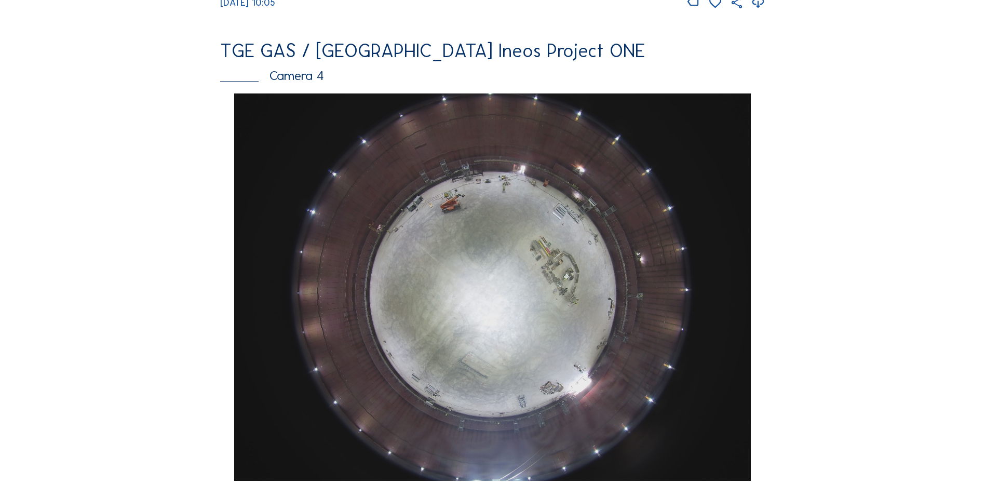
click at [456, 289] on img at bounding box center [492, 286] width 516 height 387
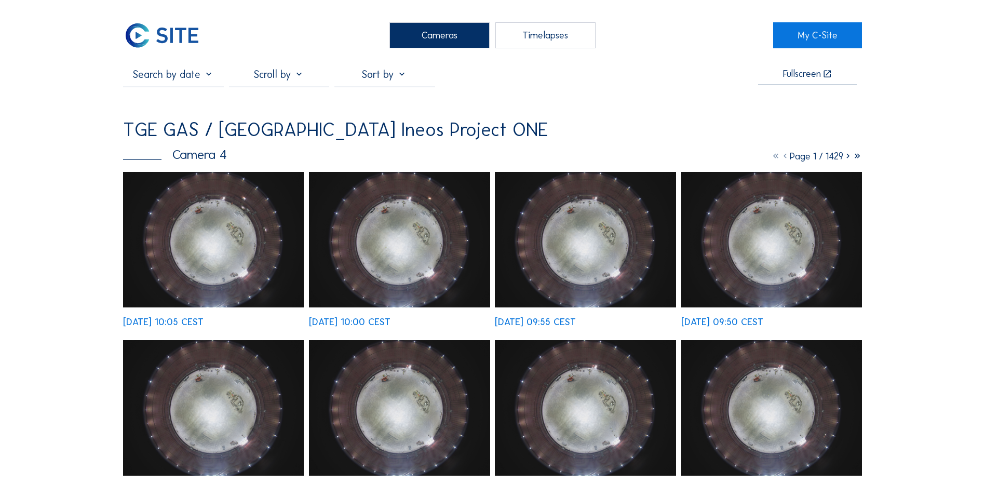
click at [208, 216] on img at bounding box center [213, 239] width 181 height 135
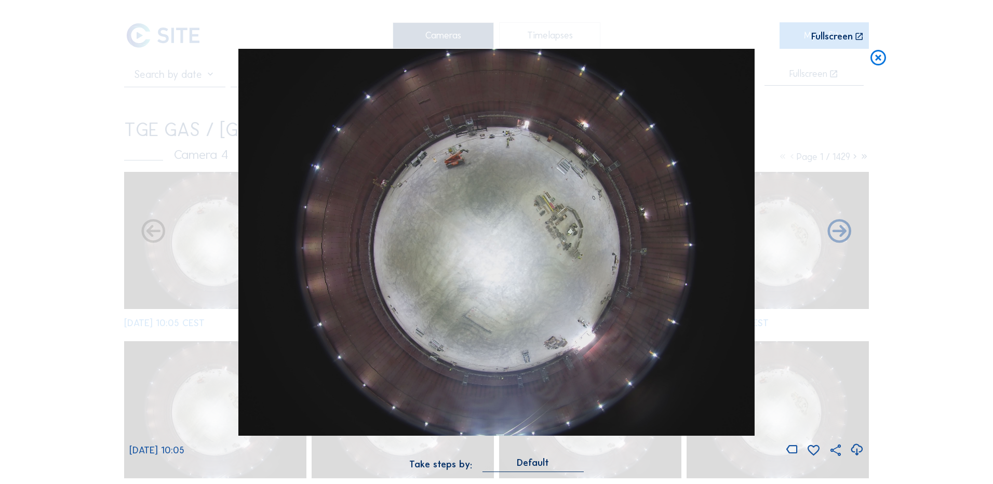
click at [856, 449] on icon at bounding box center [856, 449] width 14 height 17
click at [93, 287] on div "Scroll to travel through time | Press 'Alt' Button + Scroll to Zoom | Click and…" at bounding box center [496, 242] width 993 height 484
click at [877, 61] on icon at bounding box center [878, 58] width 19 height 19
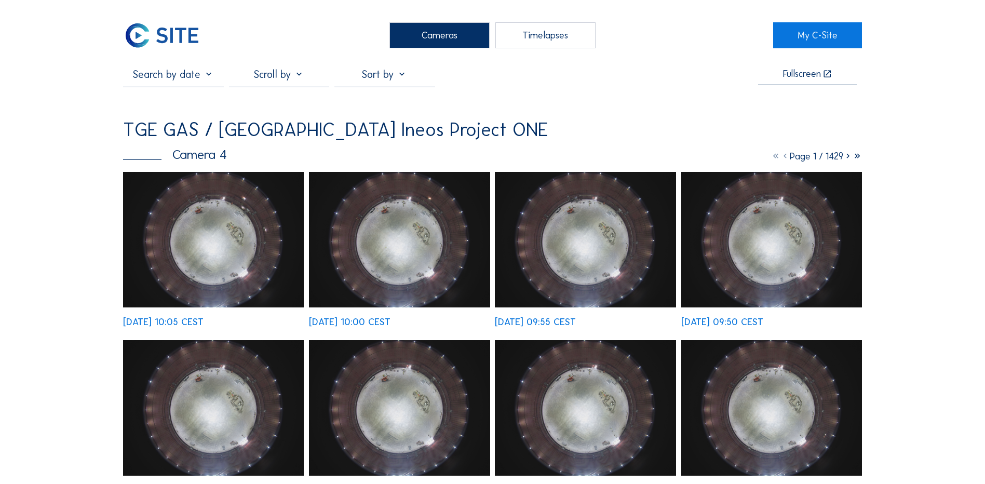
click at [423, 37] on div "Cameras" at bounding box center [439, 35] width 100 height 26
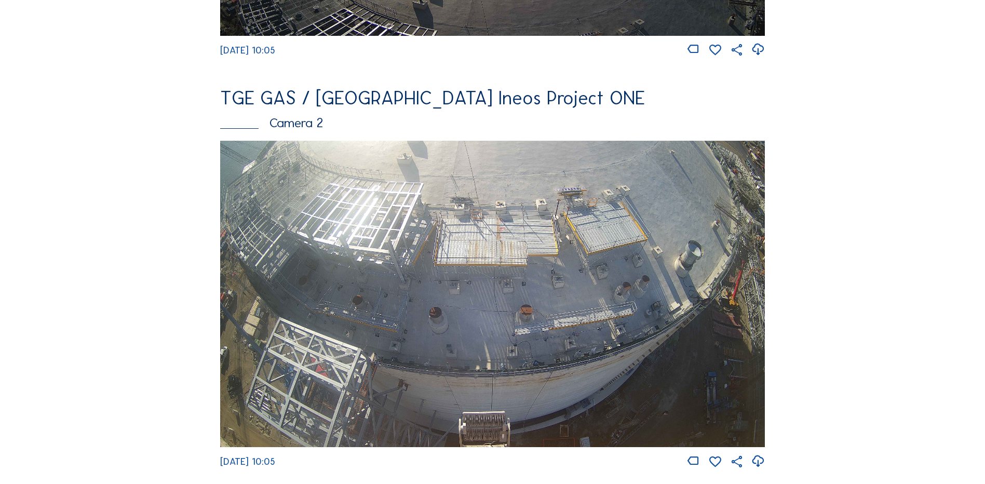
scroll to position [415, 0]
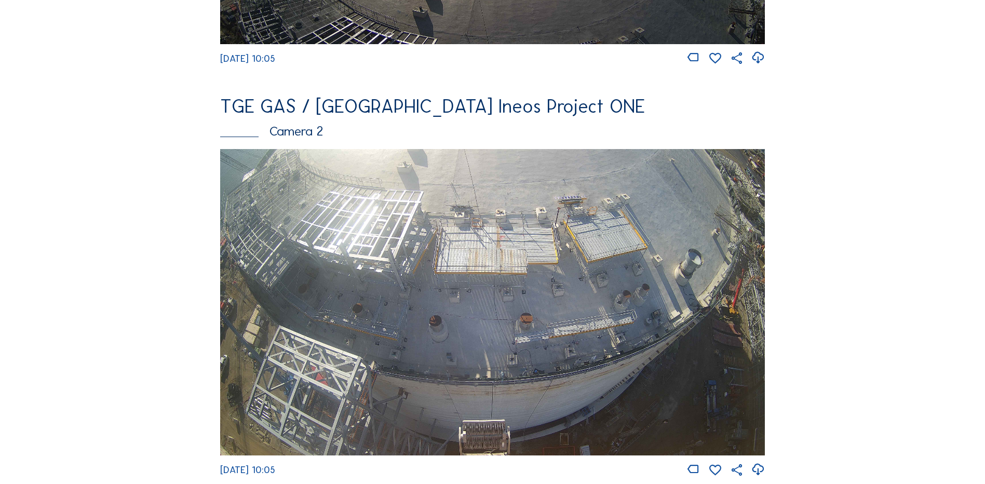
click at [319, 236] on img at bounding box center [492, 302] width 545 height 306
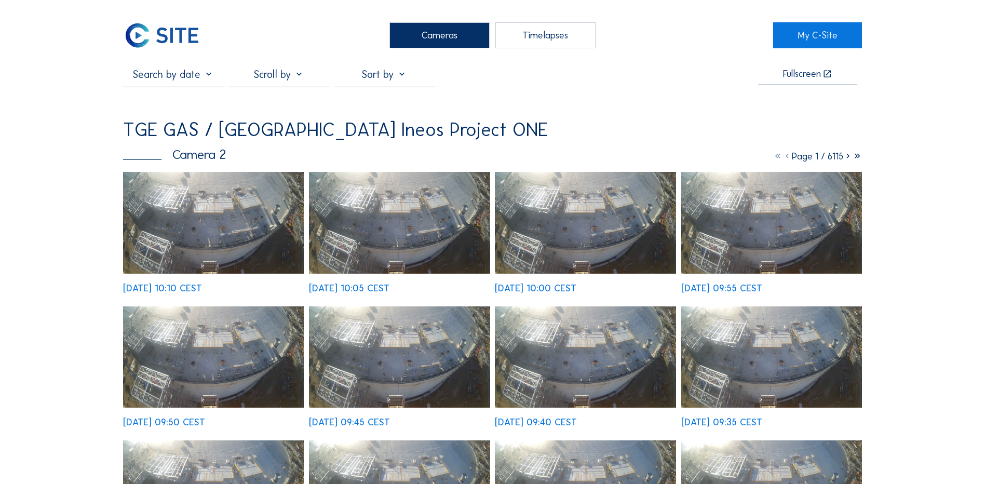
click at [229, 214] on img at bounding box center [213, 223] width 181 height 102
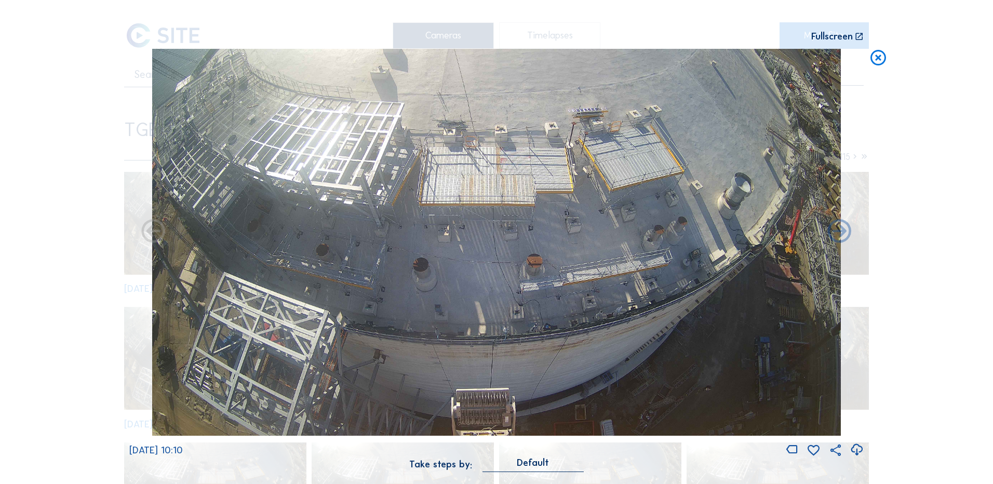
click at [849, 448] on icon at bounding box center [856, 449] width 14 height 17
click at [73, 283] on div "Scroll to travel through time | Press 'Alt' Button + Scroll to Zoom | Click and…" at bounding box center [496, 242] width 993 height 484
click at [873, 56] on icon at bounding box center [878, 58] width 19 height 19
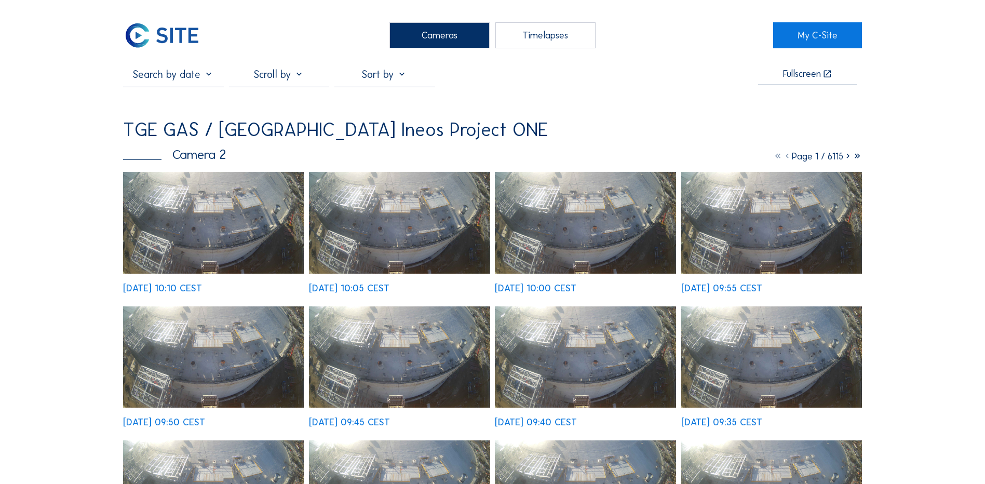
click at [445, 33] on div "Cameras" at bounding box center [439, 35] width 100 height 26
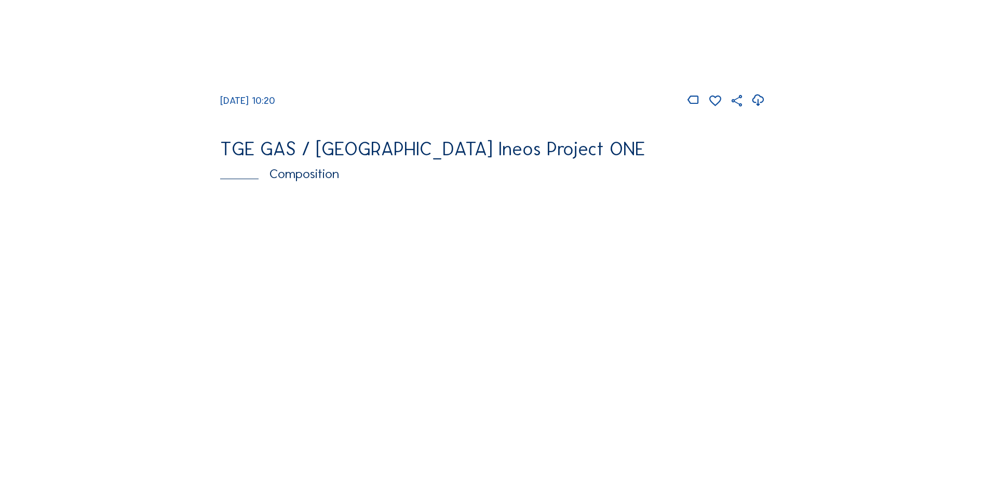
scroll to position [1454, 0]
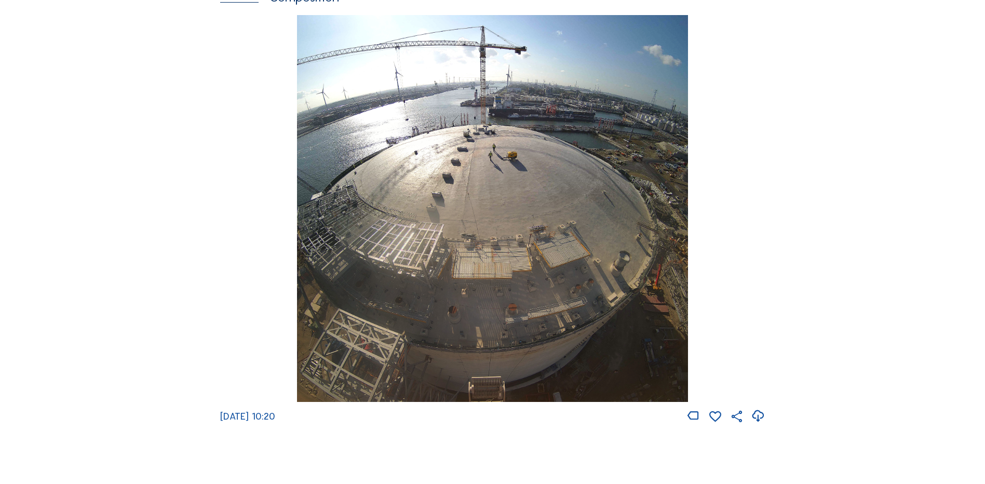
click at [508, 196] on img at bounding box center [492, 208] width 390 height 387
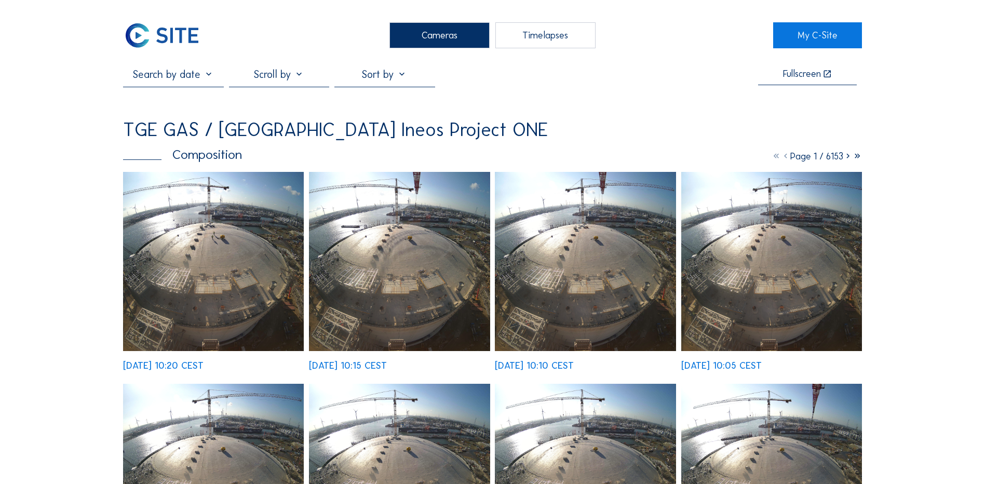
click at [202, 256] on img at bounding box center [213, 261] width 181 height 179
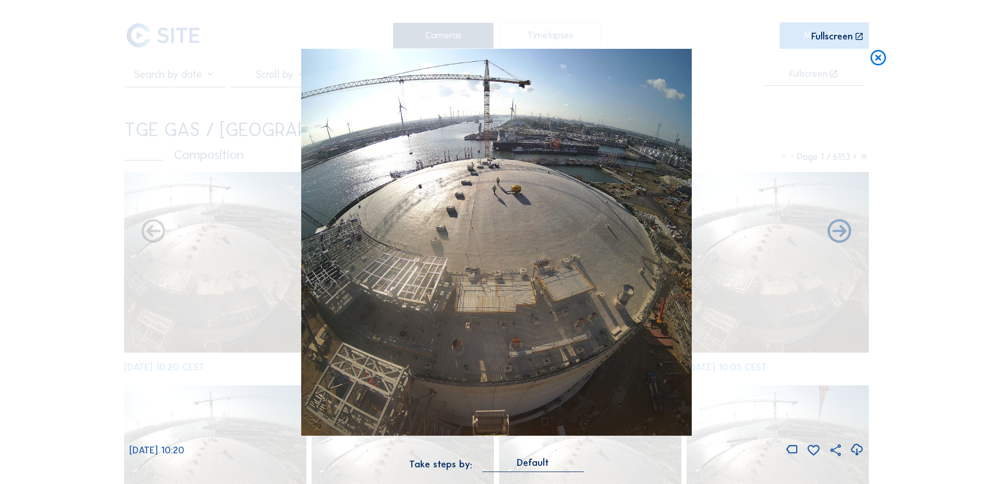
click at [857, 450] on icon at bounding box center [856, 449] width 14 height 17
click at [52, 280] on div "Scroll to travel through time | Press 'Alt' Button + Scroll to Zoom | Click and…" at bounding box center [496, 242] width 993 height 484
click at [882, 55] on icon at bounding box center [878, 58] width 19 height 19
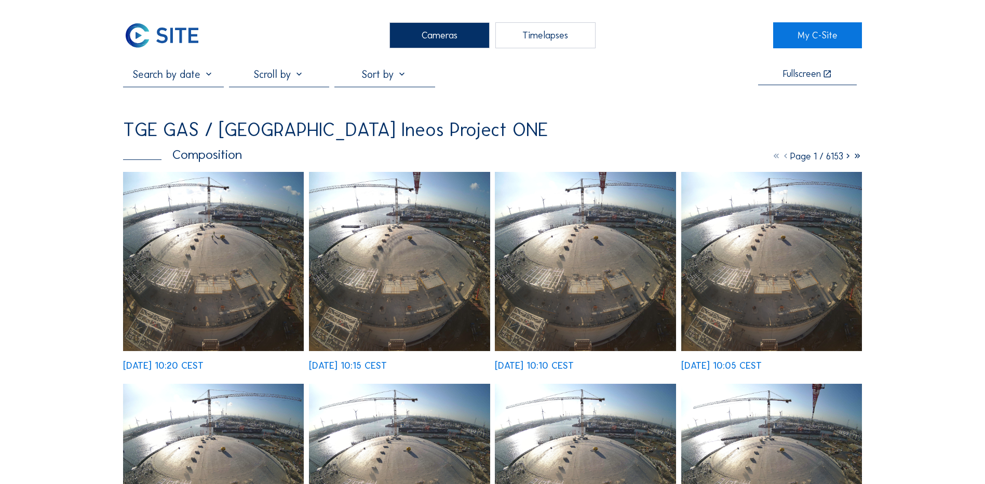
click at [438, 32] on div "Cameras" at bounding box center [439, 35] width 100 height 26
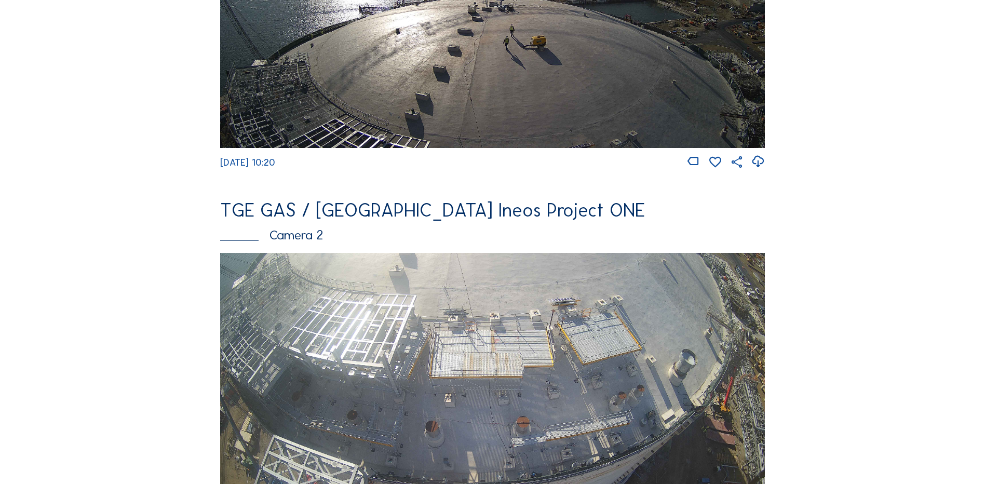
scroll to position [363, 0]
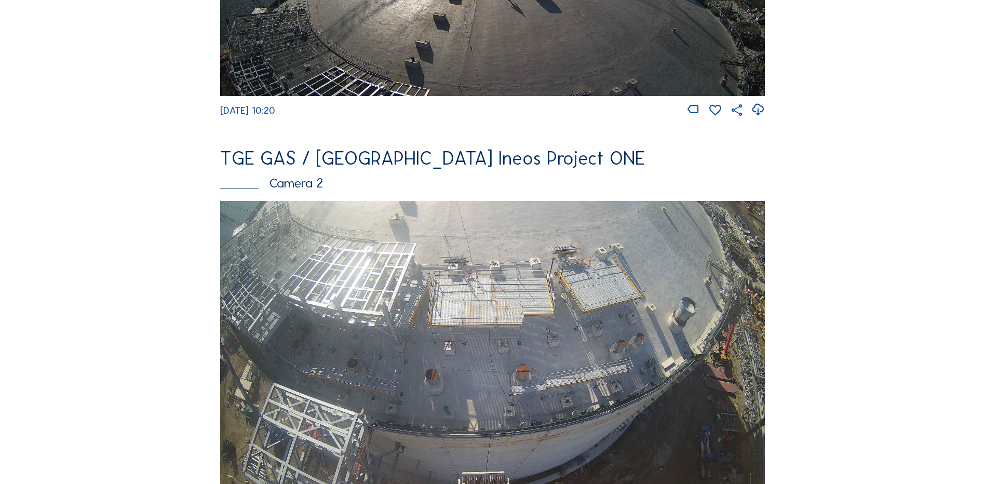
click at [371, 265] on img at bounding box center [492, 354] width 545 height 306
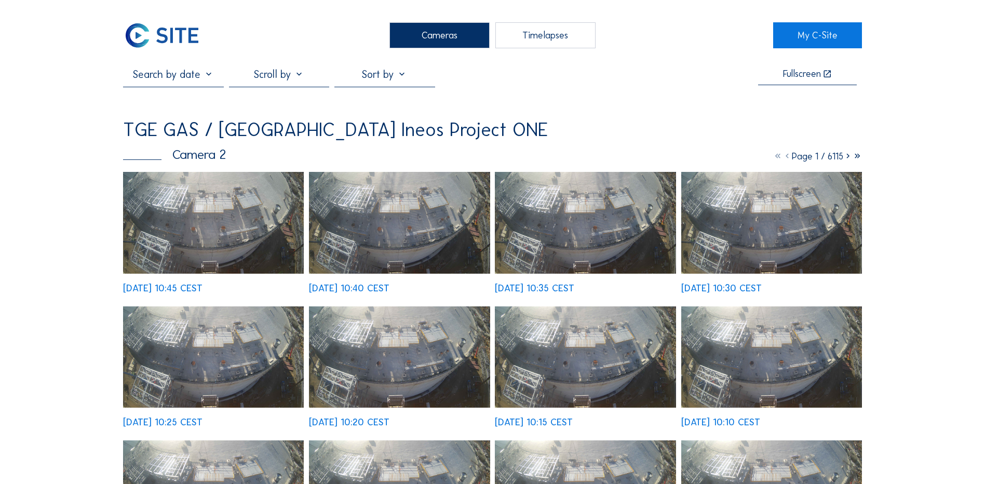
click at [215, 237] on img at bounding box center [213, 223] width 181 height 102
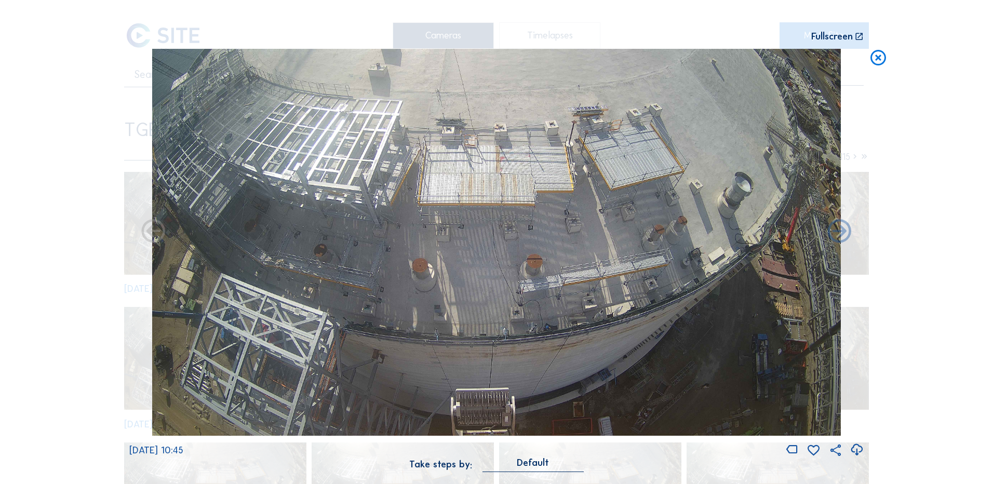
click at [857, 451] on icon at bounding box center [856, 449] width 14 height 17
click at [954, 369] on div "Scroll to travel through time | Press 'Alt' Button + Scroll to Zoom | Click and…" at bounding box center [496, 242] width 993 height 484
click at [879, 56] on icon at bounding box center [878, 58] width 19 height 19
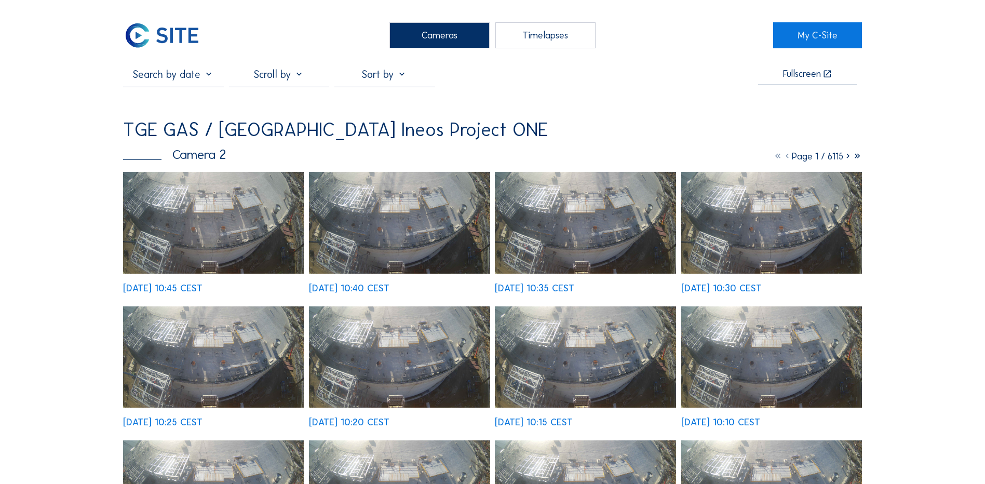
click at [422, 30] on div "Cameras" at bounding box center [439, 35] width 100 height 26
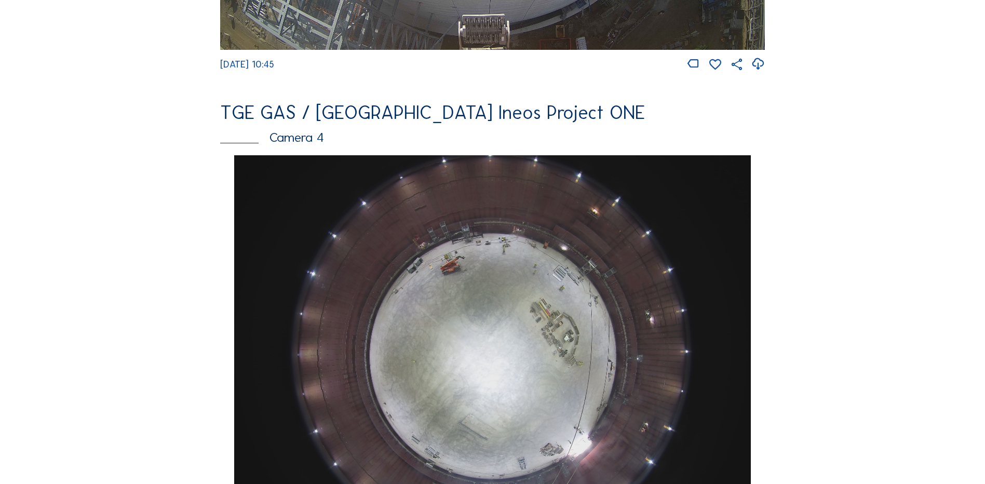
scroll to position [883, 0]
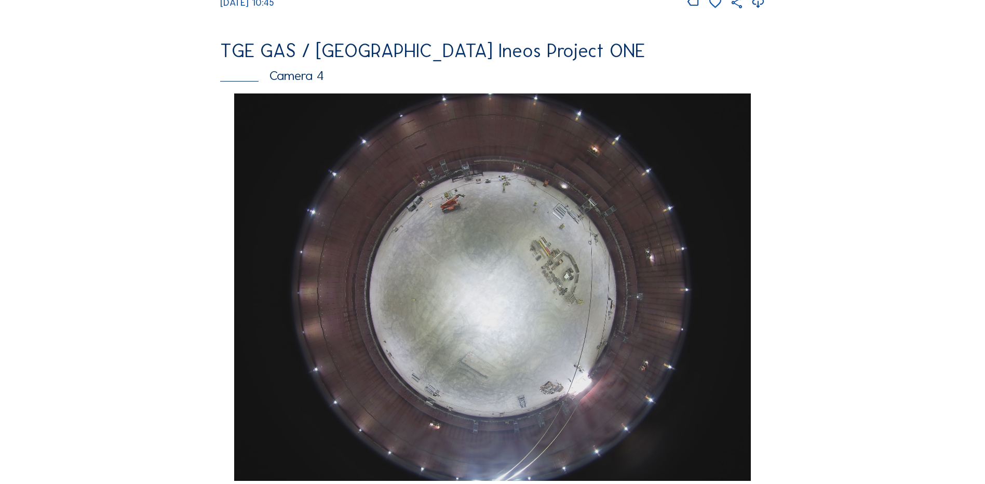
click at [541, 255] on img at bounding box center [492, 286] width 516 height 387
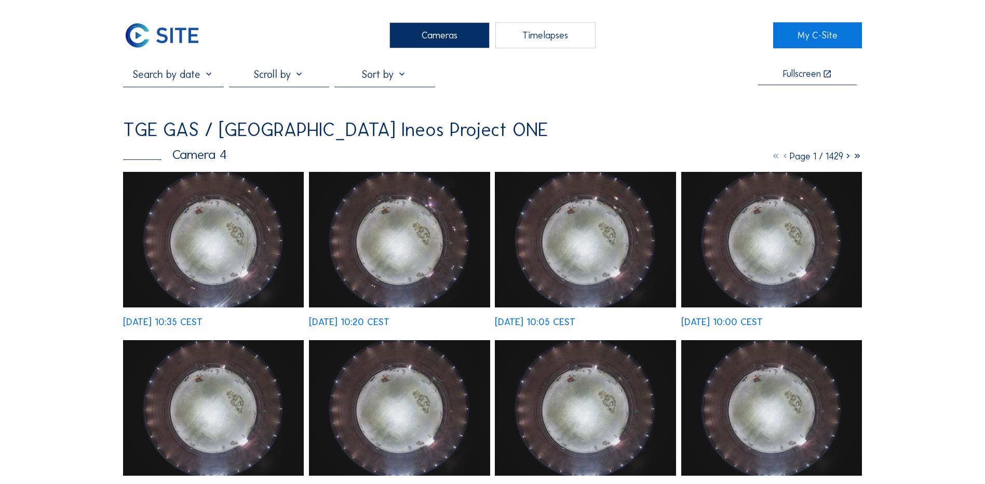
click at [215, 241] on img at bounding box center [213, 239] width 181 height 135
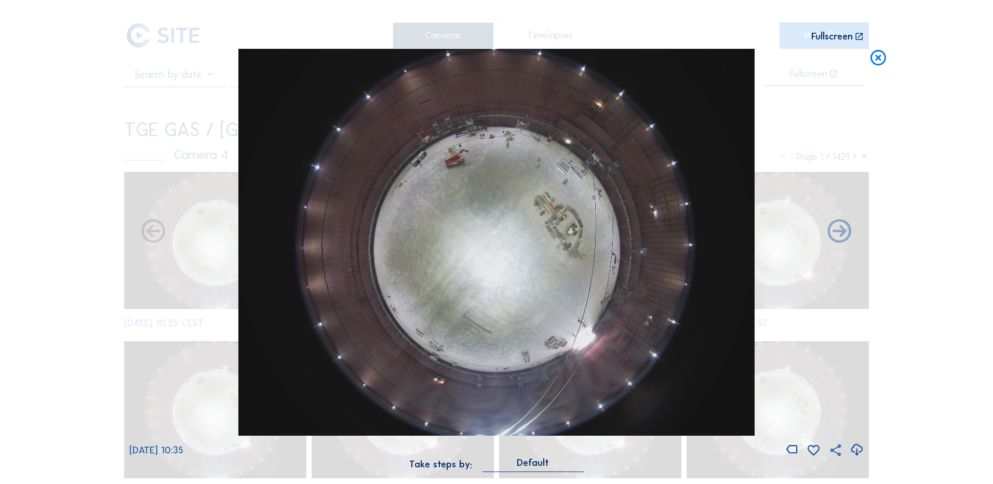
click at [858, 451] on icon at bounding box center [856, 449] width 14 height 17
drag, startPoint x: 93, startPoint y: 274, endPoint x: 145, endPoint y: 257, distance: 54.0
click at [94, 273] on div "Scroll to travel through time | Press 'Alt' Button + Scroll to Zoom | Click and…" at bounding box center [496, 242] width 993 height 484
click at [879, 59] on icon at bounding box center [878, 58] width 19 height 19
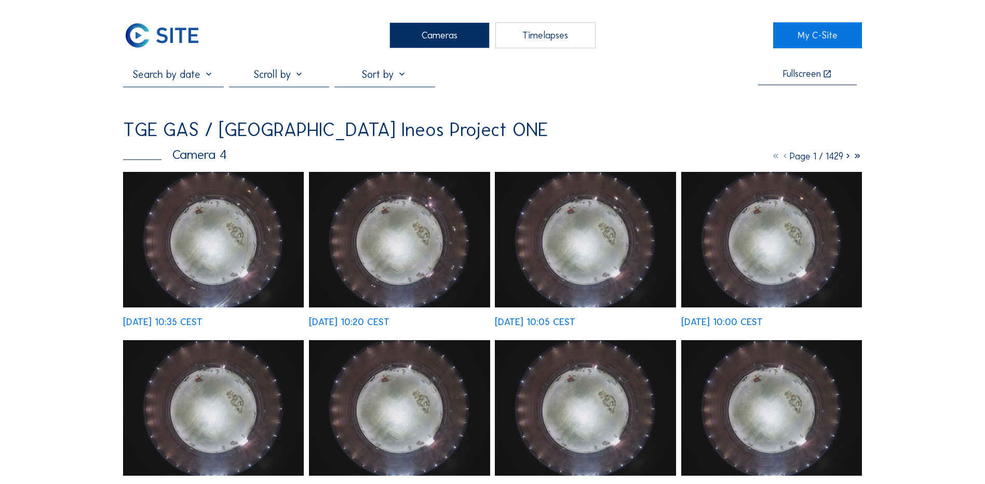
click at [427, 37] on div "Cameras" at bounding box center [439, 35] width 100 height 26
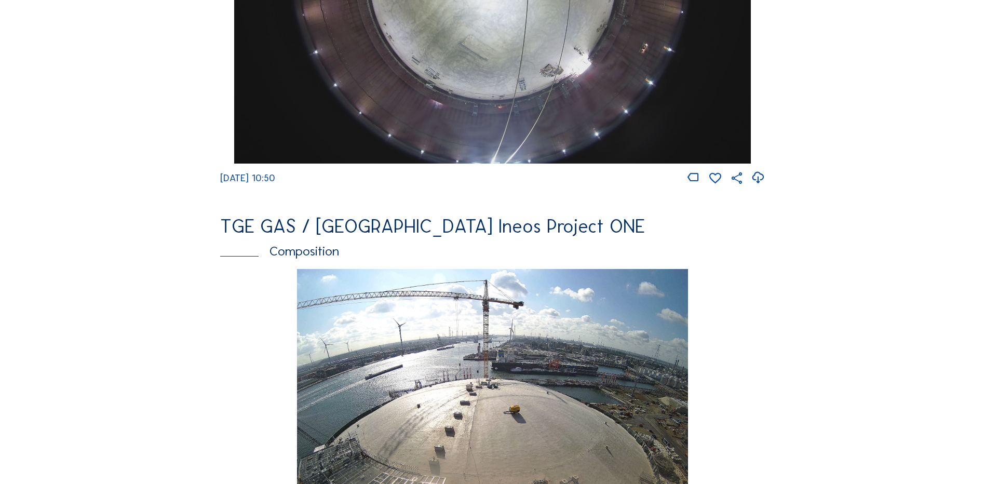
scroll to position [1350, 0]
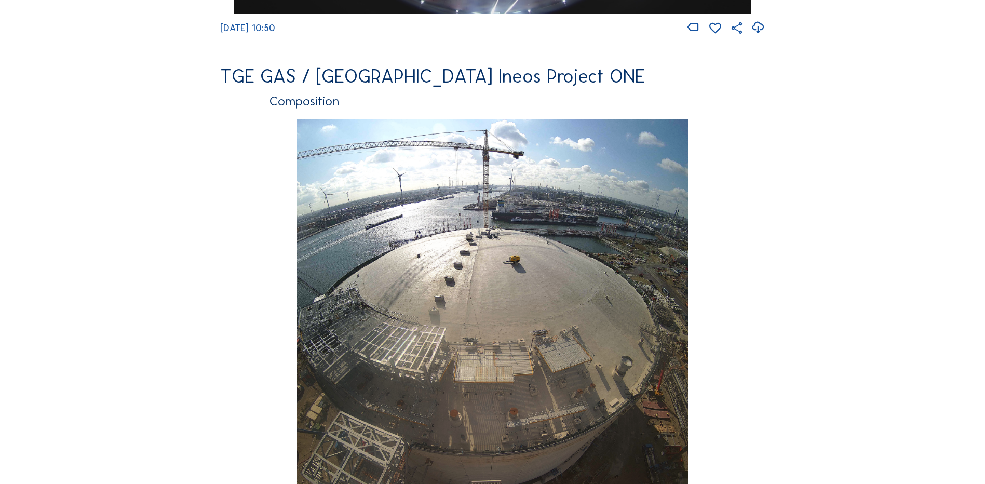
click at [505, 272] on img at bounding box center [492, 312] width 390 height 387
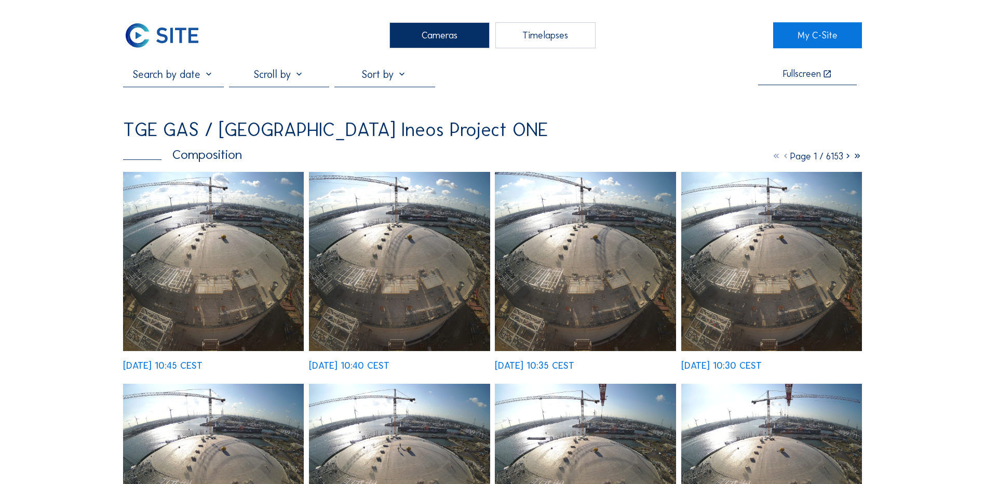
click at [229, 240] on img at bounding box center [213, 261] width 181 height 179
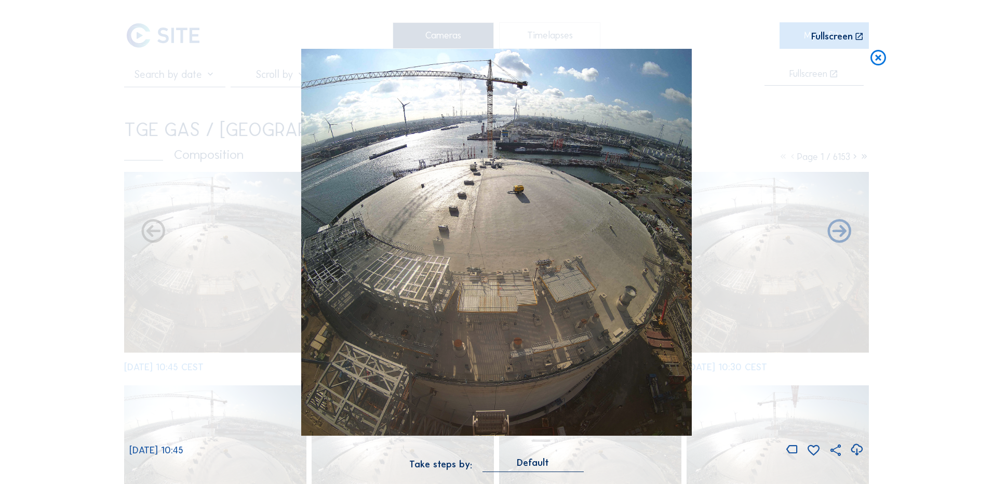
click at [858, 449] on icon at bounding box center [856, 449] width 14 height 17
click at [32, 273] on div "Scroll to travel through time | Press 'Alt' Button + Scroll to Zoom | Click and…" at bounding box center [496, 242] width 993 height 484
click at [878, 61] on icon at bounding box center [878, 58] width 19 height 19
